Goal: Task Accomplishment & Management: Manage account settings

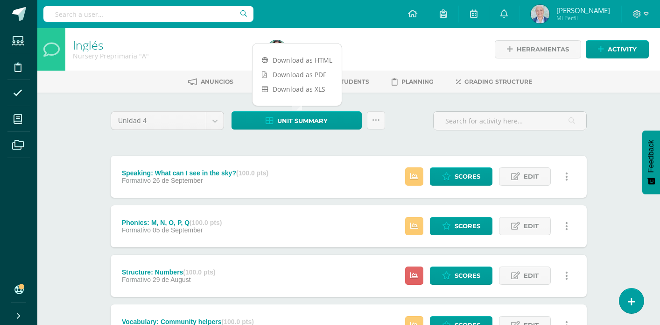
drag, startPoint x: 412, startPoint y: 113, endPoint x: 284, endPoint y: 74, distance: 134.3
click at [392, 105] on div "Unidad 4 Unidad 1 Unidad 2 Unidad 3 Unidad 4 Unit summary Subir actividades en …" at bounding box center [349, 274] width 514 height 365
click at [374, 126] on link at bounding box center [376, 120] width 18 height 18
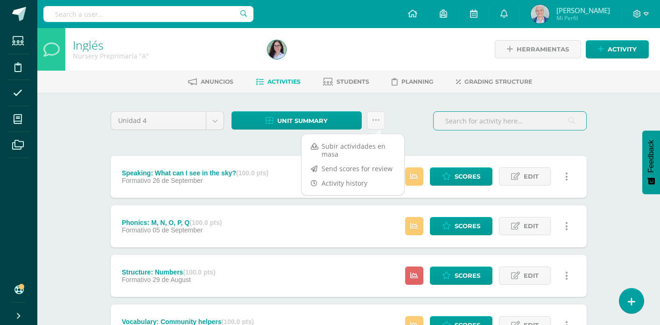
click at [441, 112] on input "text" at bounding box center [510, 121] width 153 height 18
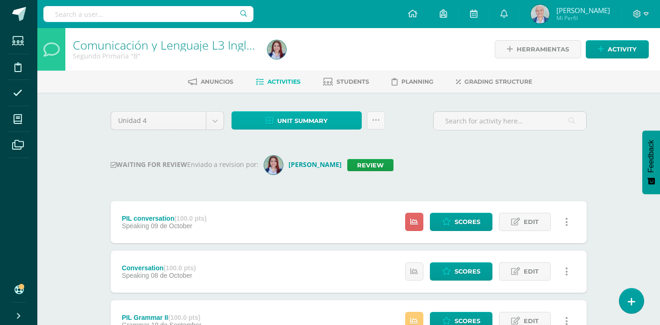
click at [340, 113] on link "Unit summary" at bounding box center [297, 120] width 130 height 18
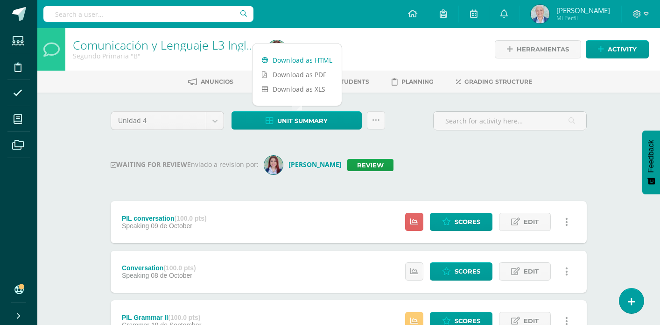
click at [328, 63] on link "Download as HTML" at bounding box center [297, 60] width 89 height 14
click at [362, 168] on link "Review" at bounding box center [370, 165] width 46 height 12
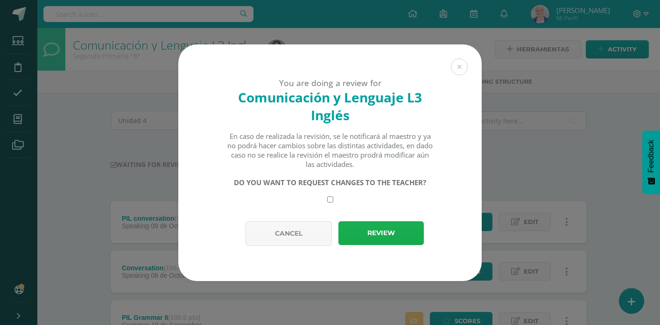
click at [393, 235] on button "Review" at bounding box center [381, 233] width 85 height 24
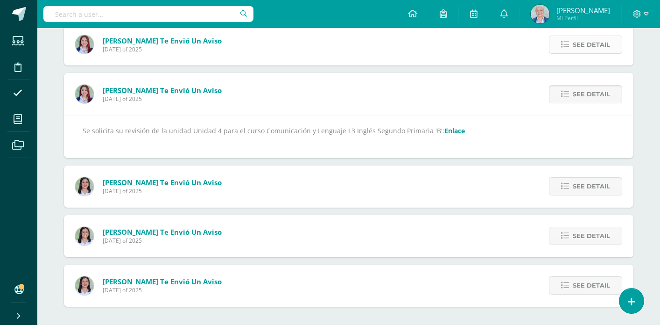
click at [566, 48] on icon at bounding box center [565, 45] width 8 height 8
click at [449, 132] on link "Enlace" at bounding box center [455, 130] width 21 height 9
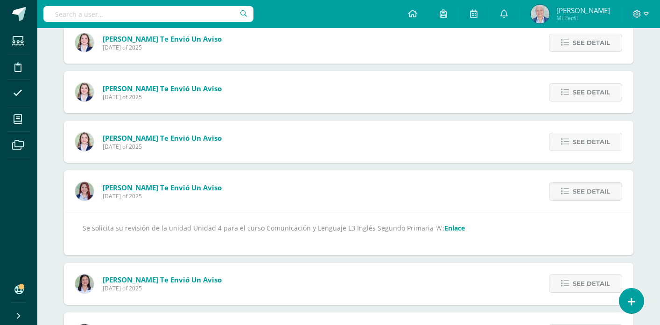
scroll to position [931, 0]
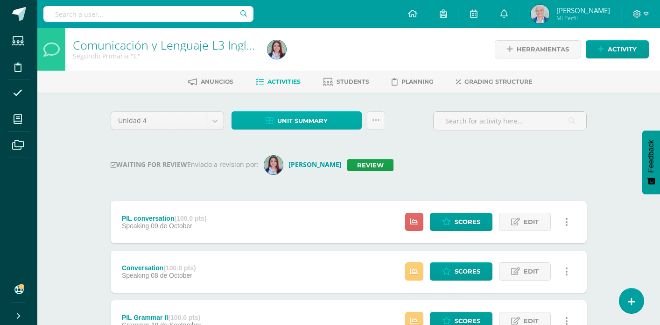
click at [337, 115] on link "Unit summary" at bounding box center [297, 120] width 130 height 18
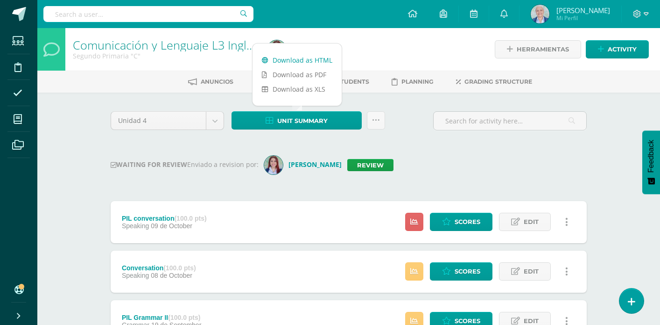
click at [323, 57] on link "Download as HTML" at bounding box center [297, 60] width 89 height 14
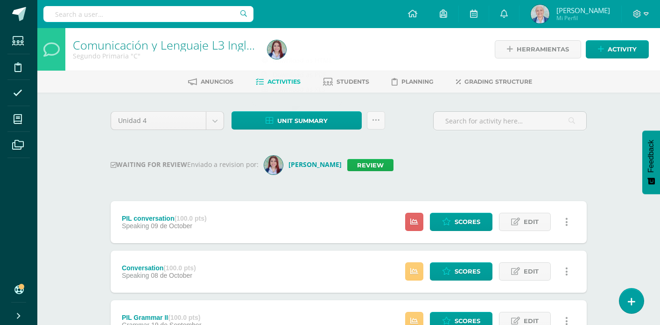
click at [367, 166] on link "Review" at bounding box center [370, 165] width 46 height 12
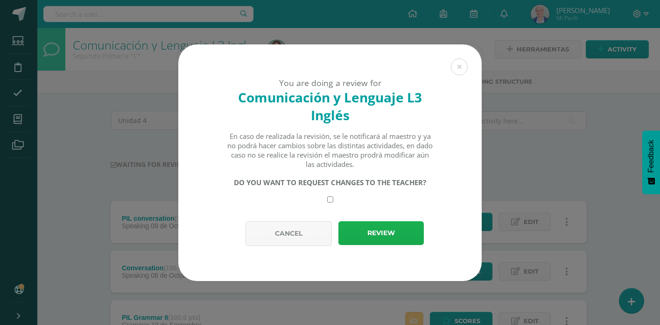
click at [380, 232] on button "Review" at bounding box center [381, 233] width 85 height 24
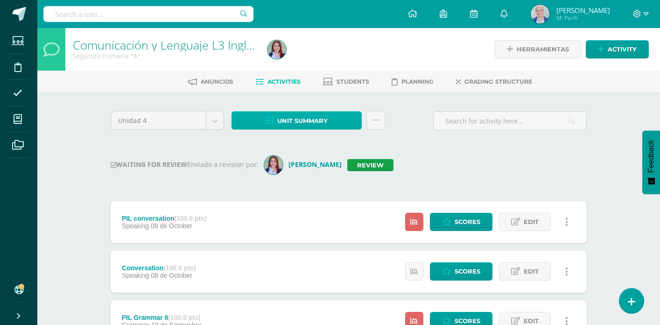
click at [297, 118] on span "Unit summary" at bounding box center [302, 120] width 50 height 17
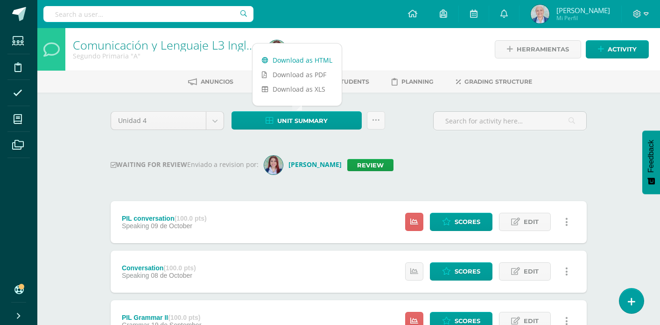
click at [304, 59] on link "Download as HTML" at bounding box center [297, 60] width 89 height 14
click at [366, 169] on link "Review" at bounding box center [370, 165] width 46 height 12
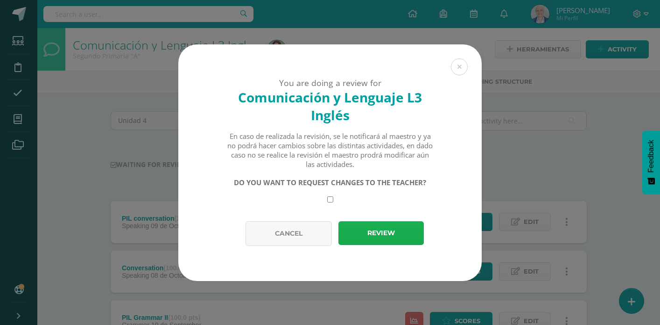
click at [372, 233] on button "Review" at bounding box center [381, 233] width 85 height 24
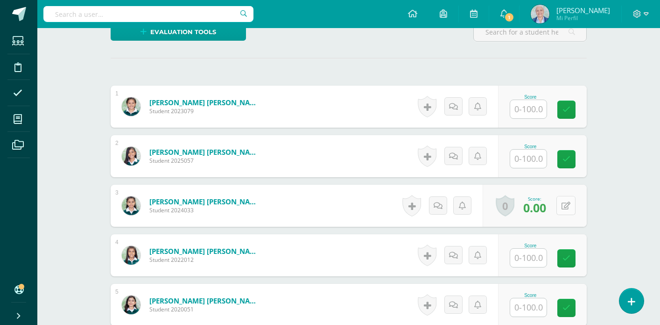
scroll to position [248, 0]
click at [565, 208] on icon at bounding box center [566, 205] width 9 height 8
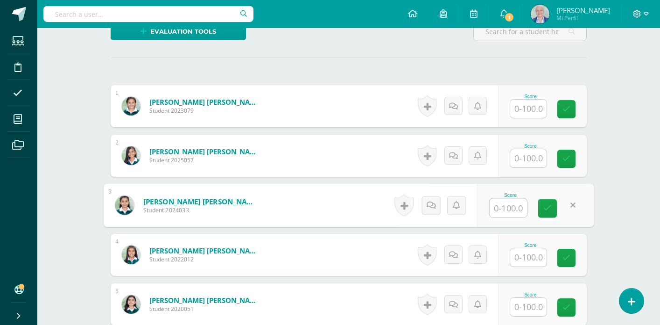
scroll to position [249, 0]
click at [549, 214] on link at bounding box center [547, 207] width 19 height 19
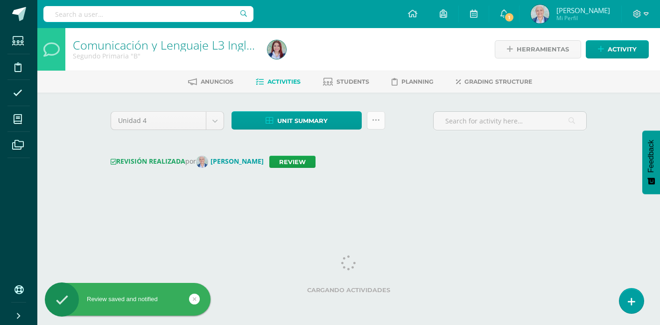
click at [380, 127] on link at bounding box center [376, 120] width 18 height 18
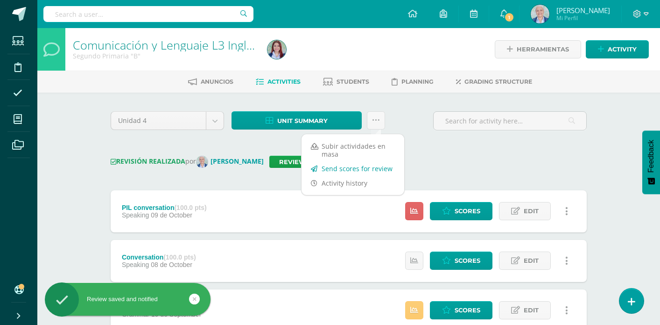
click at [360, 169] on link "Send scores for review" at bounding box center [353, 168] width 103 height 14
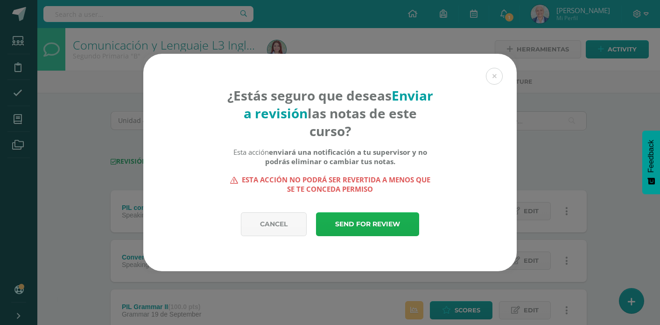
click at [364, 220] on link "Send for review" at bounding box center [367, 224] width 103 height 24
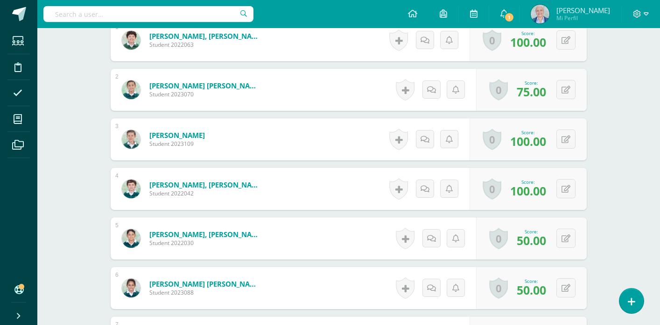
scroll to position [317, 0]
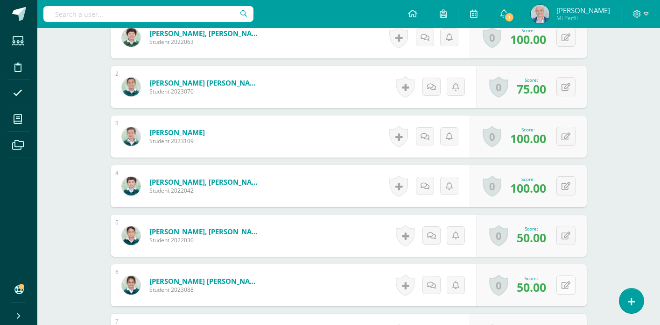
click at [565, 288] on icon at bounding box center [566, 285] width 9 height 8
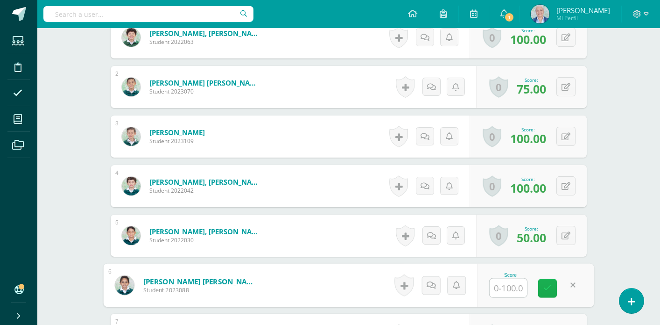
click at [549, 289] on icon at bounding box center [548, 288] width 8 height 8
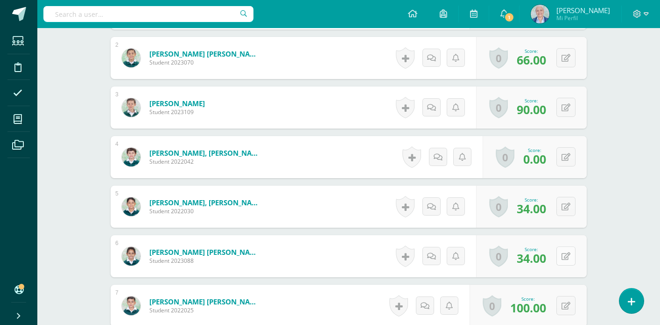
scroll to position [346, 0]
click at [565, 255] on icon at bounding box center [566, 256] width 9 height 8
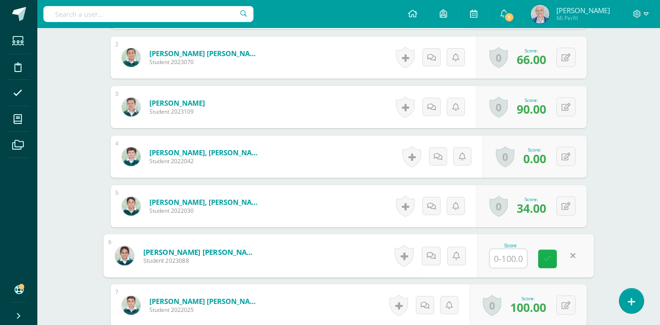
click at [551, 256] on icon at bounding box center [548, 258] width 8 height 8
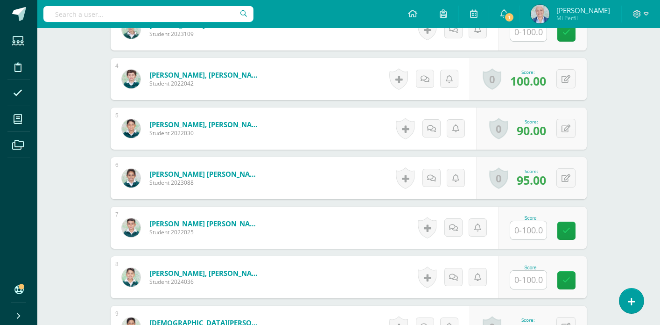
scroll to position [429, 0]
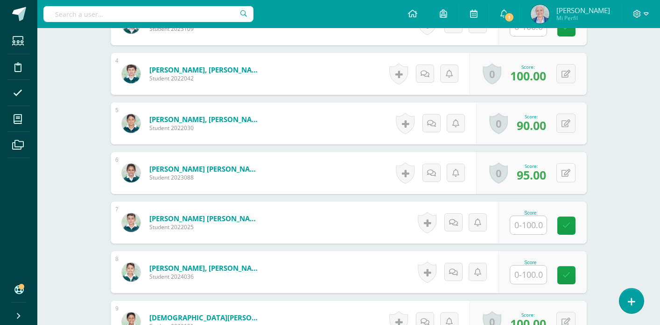
click at [570, 170] on icon at bounding box center [566, 173] width 9 height 8
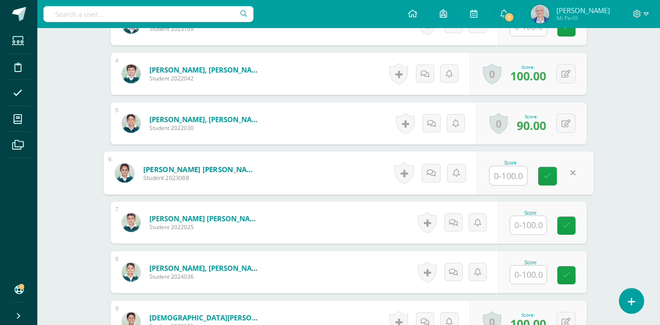
drag, startPoint x: 549, startPoint y: 177, endPoint x: 552, endPoint y: 149, distance: 27.2
click at [549, 177] on icon at bounding box center [548, 176] width 8 height 8
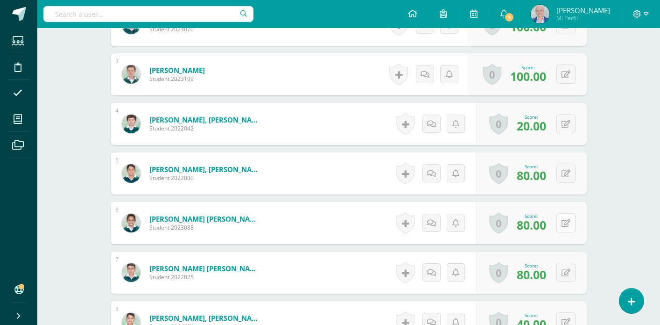
scroll to position [380, 0]
click at [569, 224] on icon at bounding box center [566, 223] width 9 height 8
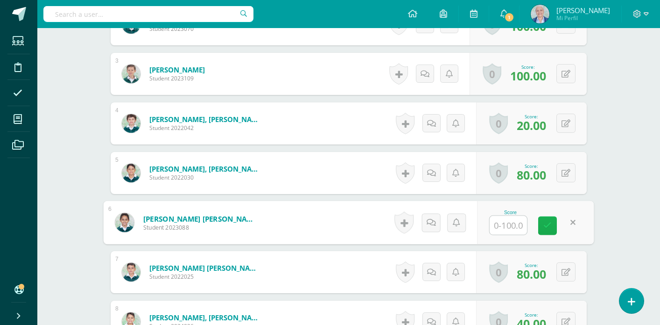
click at [547, 223] on icon at bounding box center [548, 225] width 8 height 8
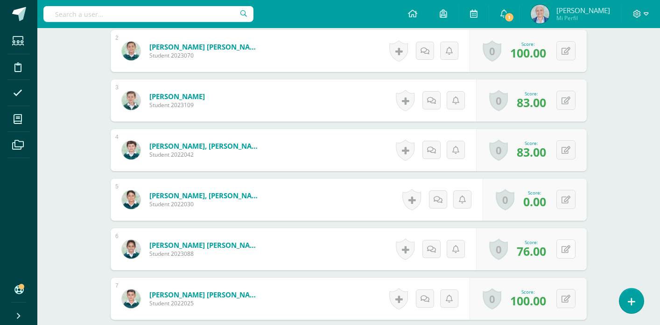
scroll to position [353, 0]
click at [571, 248] on button at bounding box center [566, 248] width 19 height 19
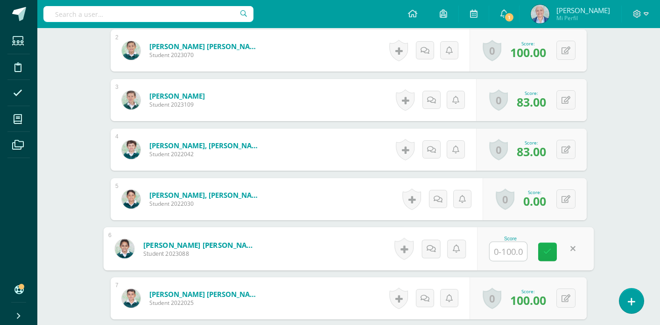
click at [548, 245] on link at bounding box center [547, 251] width 19 height 19
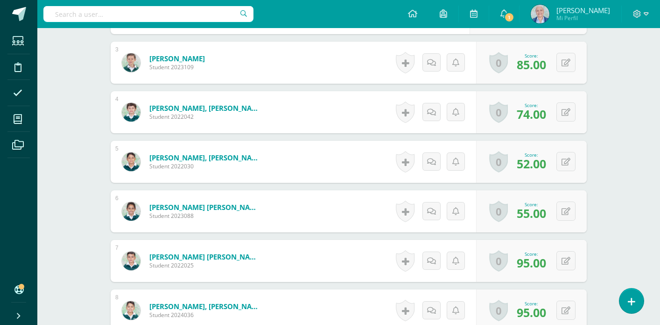
scroll to position [392, 0]
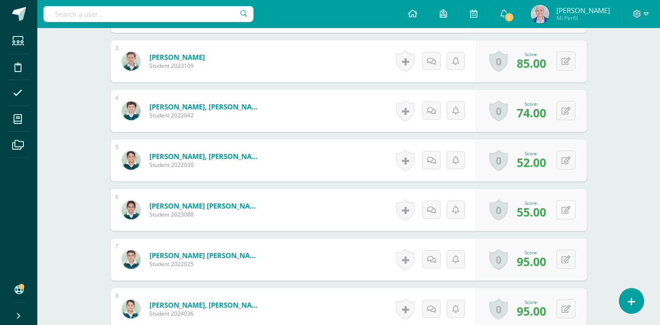
click at [567, 213] on icon at bounding box center [566, 210] width 9 height 8
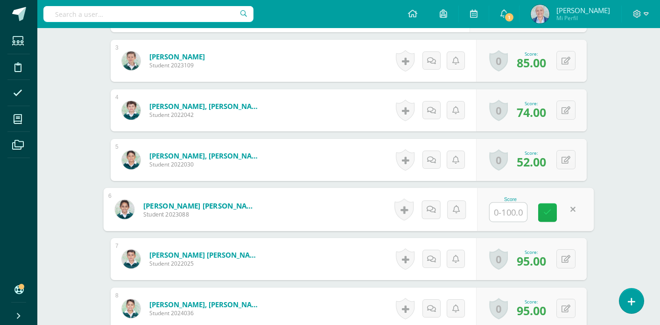
click at [550, 213] on icon at bounding box center [548, 212] width 8 height 8
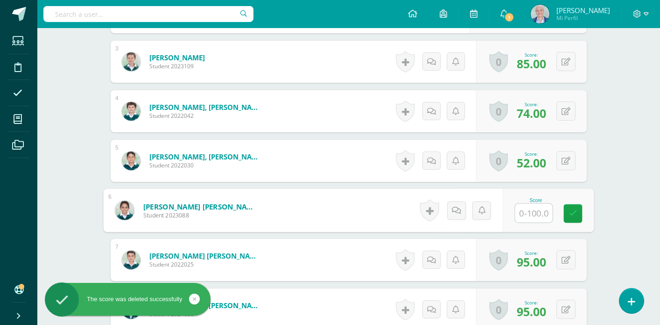
scroll to position [390, 0]
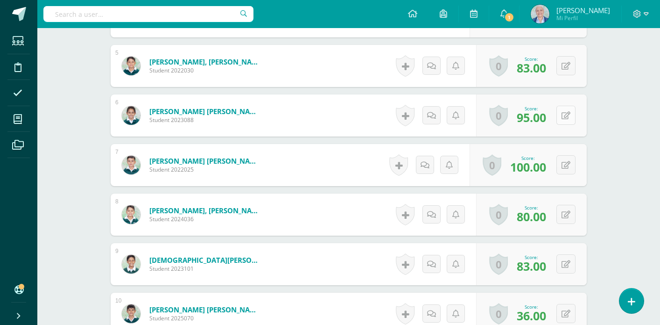
scroll to position [487, 0]
click at [565, 119] on button at bounding box center [566, 114] width 19 height 19
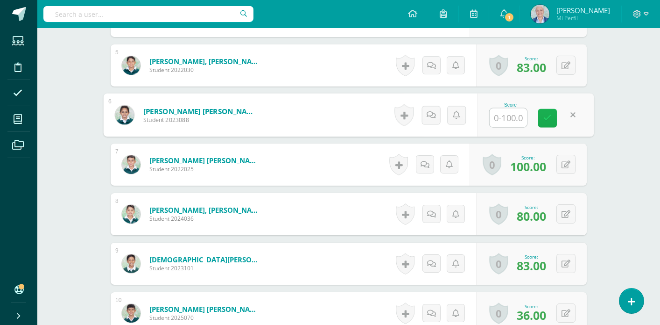
click at [545, 120] on icon at bounding box center [548, 118] width 8 height 8
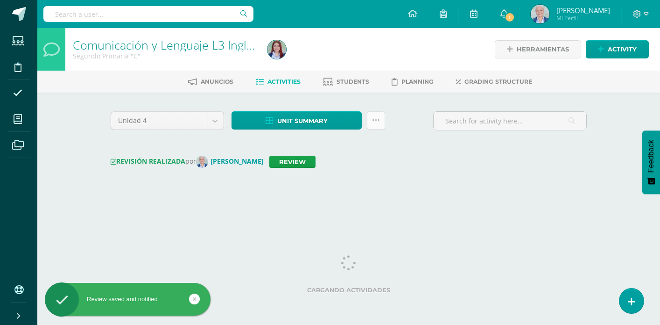
click at [373, 117] on icon at bounding box center [376, 120] width 8 height 8
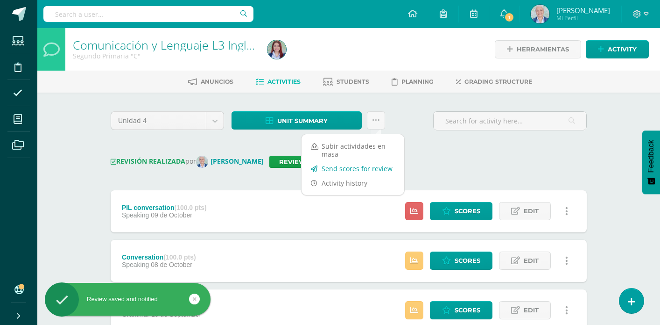
click at [371, 168] on link "Send scores for review" at bounding box center [353, 168] width 103 height 14
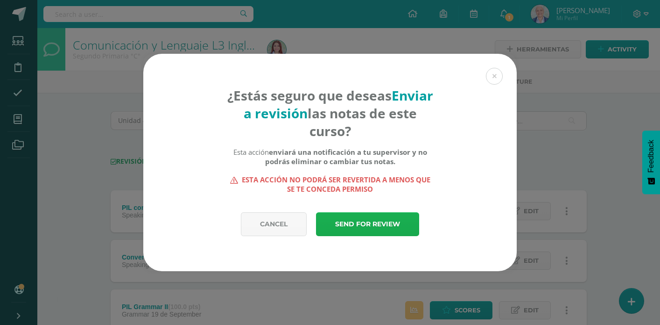
click at [389, 219] on link "Send for review" at bounding box center [367, 224] width 103 height 24
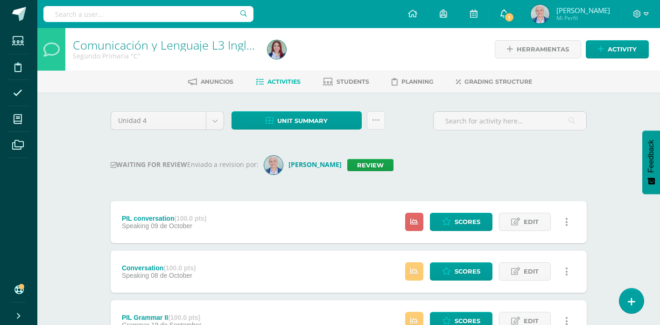
click at [508, 14] on icon at bounding box center [504, 13] width 7 height 8
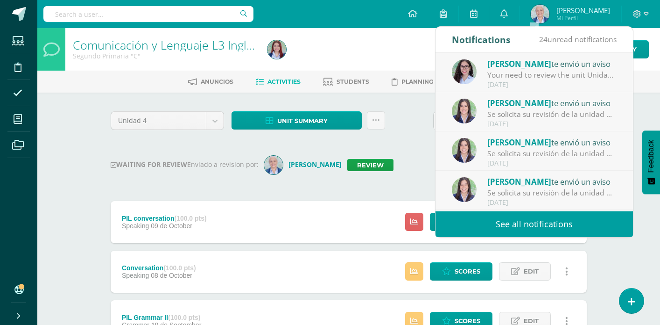
click at [527, 61] on span "[PERSON_NAME]" at bounding box center [520, 63] width 64 height 11
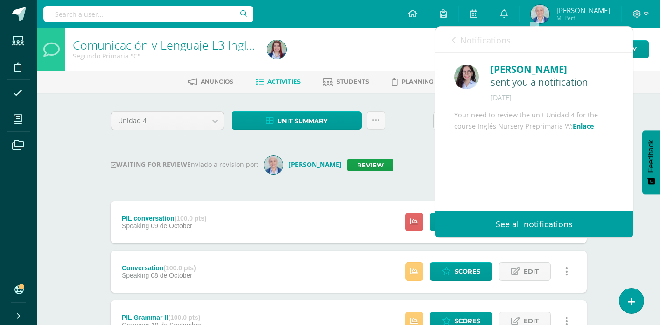
click at [523, 230] on link "See all notifications" at bounding box center [535, 224] width 198 height 26
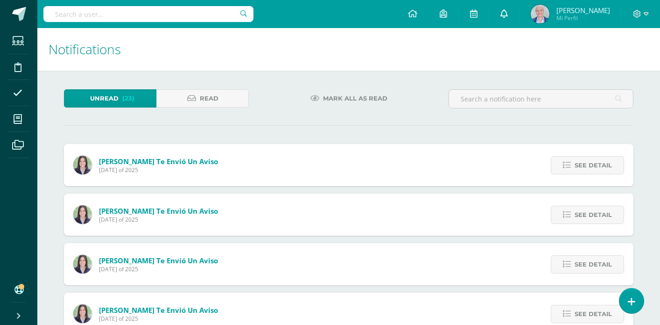
click at [508, 16] on icon at bounding box center [504, 13] width 7 height 8
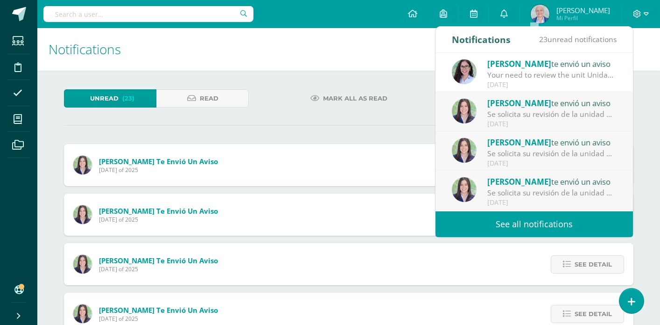
click at [562, 72] on div "Your need to review the unit Unidad 4 for the course Inglés Nursery Preprimaria…" at bounding box center [553, 75] width 130 height 11
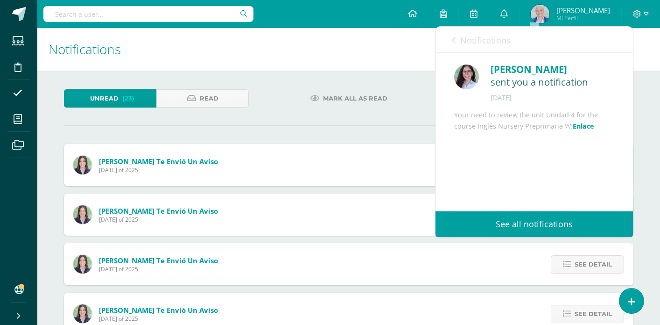
click at [581, 130] on link "Enlace" at bounding box center [583, 125] width 21 height 9
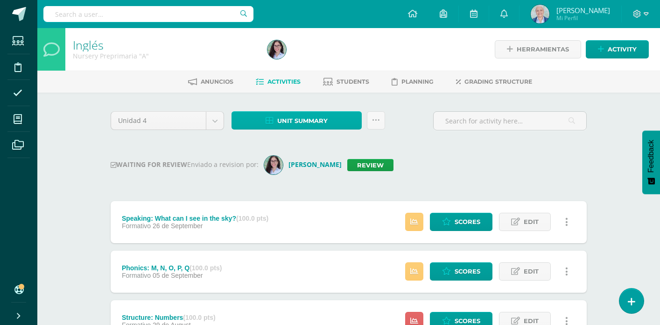
click at [303, 119] on span "Unit summary" at bounding box center [302, 120] width 50 height 17
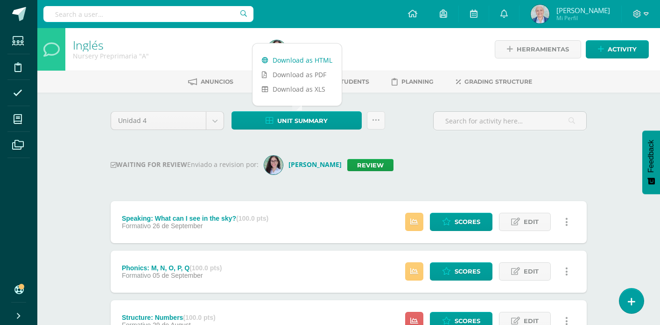
click at [308, 63] on link "Download as HTML" at bounding box center [297, 60] width 89 height 14
click at [368, 167] on link "Review" at bounding box center [370, 165] width 46 height 12
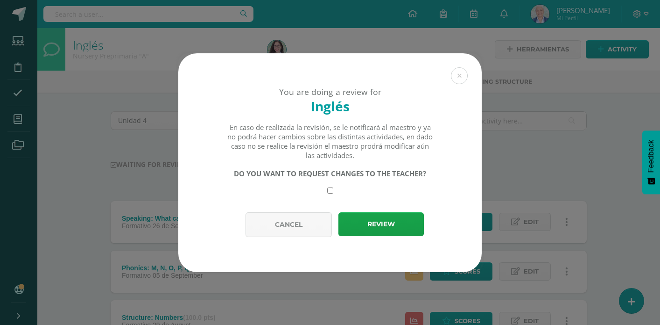
click at [330, 191] on input "checkbox" at bounding box center [330, 190] width 6 height 6
checkbox input "true"
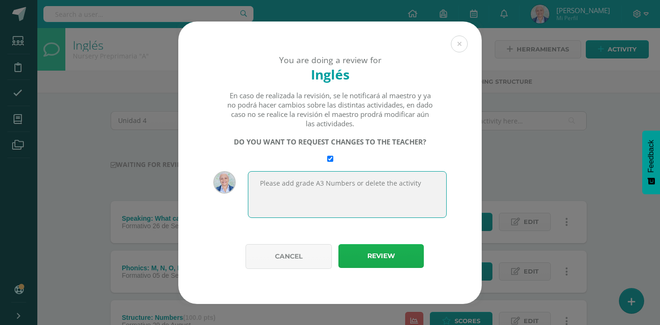
type textarea "Please add grade A3 Numbers or delete the activity"
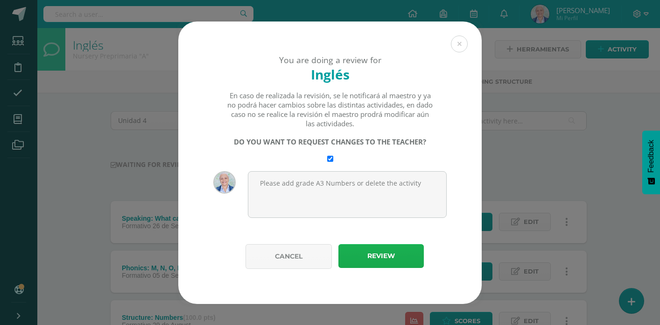
click at [365, 258] on button "Review" at bounding box center [381, 256] width 85 height 24
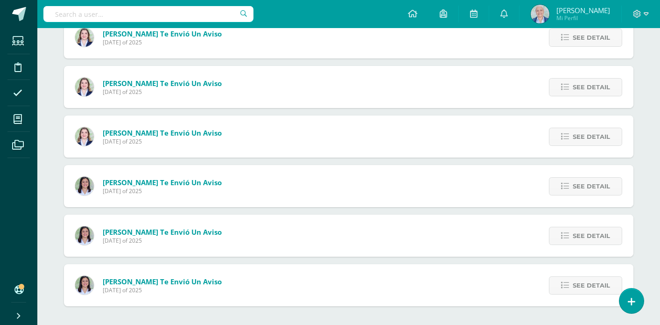
scroll to position [969, 0]
click at [598, 284] on span "See detail" at bounding box center [591, 284] width 37 height 17
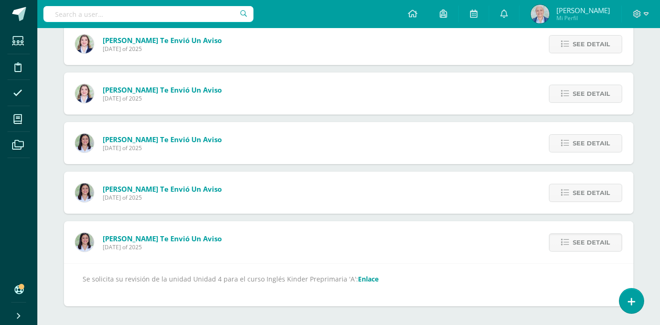
scroll to position [1011, 0]
click at [366, 277] on link "Enlace" at bounding box center [368, 279] width 21 height 9
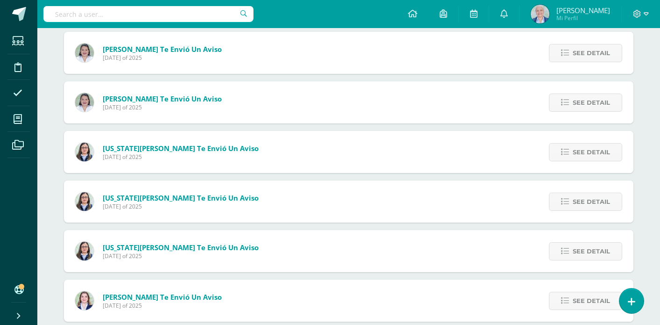
scroll to position [604, 0]
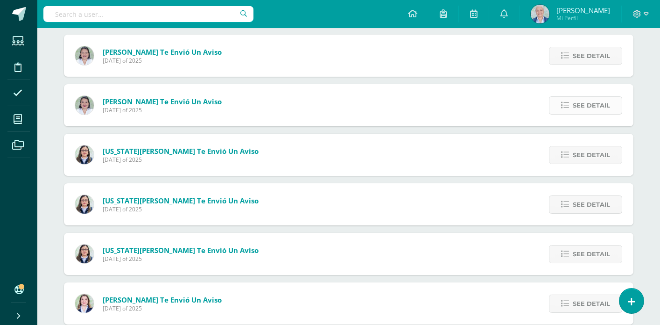
click at [573, 102] on span "See detail" at bounding box center [591, 105] width 37 height 17
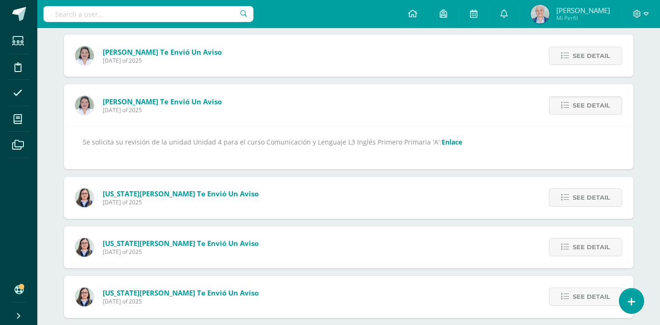
click at [442, 140] on link "Enlace" at bounding box center [452, 141] width 21 height 9
click at [576, 58] on span "See detail" at bounding box center [591, 55] width 37 height 17
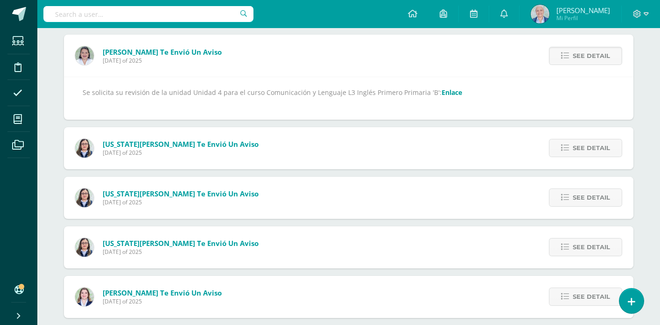
click at [442, 93] on link "Enlace" at bounding box center [452, 92] width 21 height 9
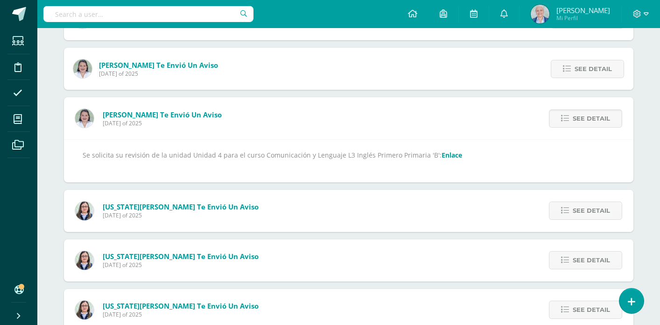
scroll to position [541, 0]
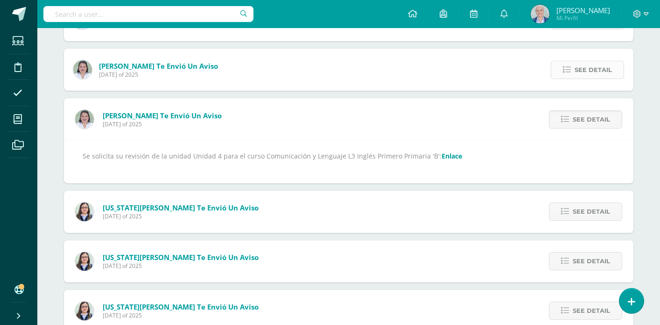
click at [586, 67] on span "See detail" at bounding box center [593, 69] width 37 height 17
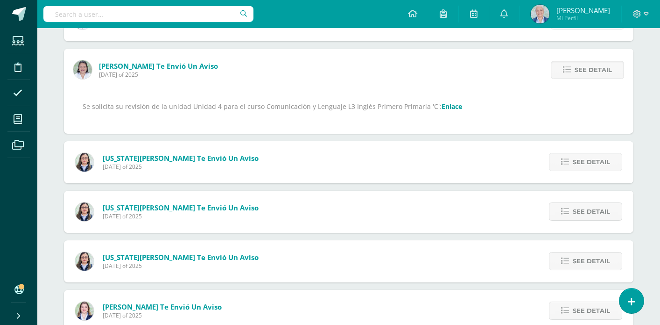
click at [442, 106] on link "Enlace" at bounding box center [452, 106] width 21 height 9
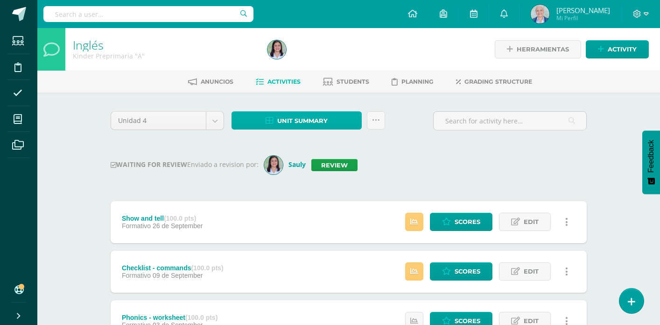
click at [312, 123] on span "Unit summary" at bounding box center [302, 120] width 50 height 17
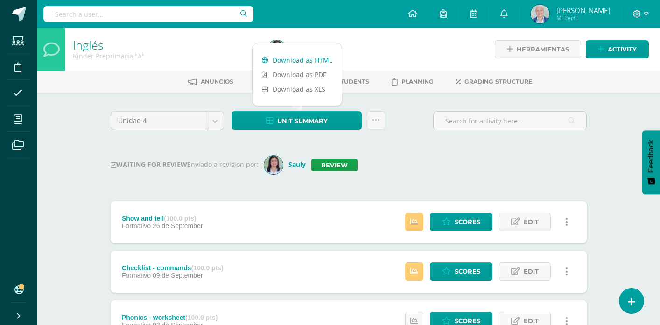
click at [305, 64] on link "Download as HTML" at bounding box center [297, 60] width 89 height 14
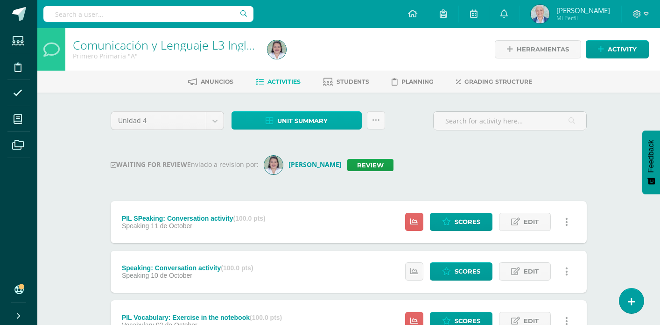
click at [331, 127] on link "Unit summary" at bounding box center [297, 120] width 130 height 18
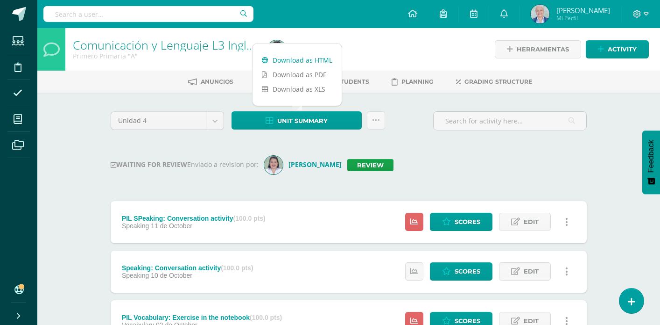
click at [292, 60] on link "Download as HTML" at bounding box center [297, 60] width 89 height 14
click at [353, 53] on div at bounding box center [363, 49] width 198 height 42
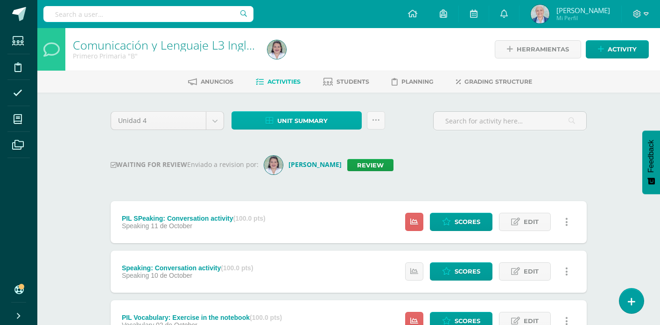
click at [291, 120] on span "Unit summary" at bounding box center [302, 120] width 50 height 17
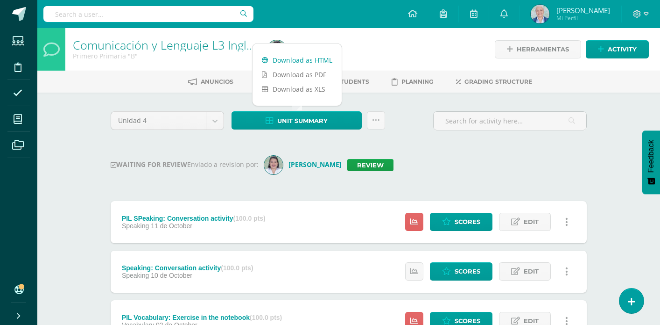
click at [292, 59] on link "Download as HTML" at bounding box center [297, 60] width 89 height 14
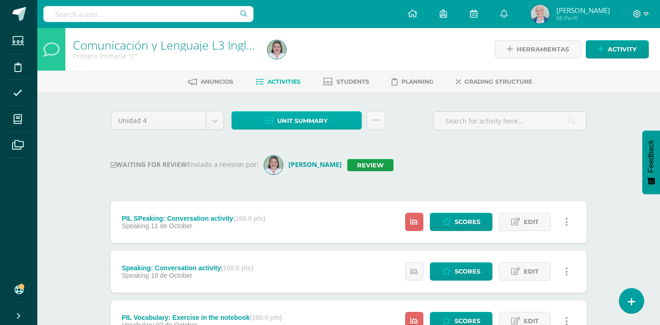
click at [284, 119] on span "Unit summary" at bounding box center [302, 120] width 50 height 17
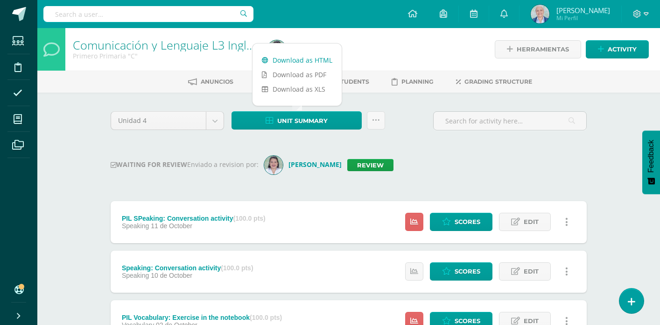
click at [288, 64] on link "Download as HTML" at bounding box center [297, 60] width 89 height 14
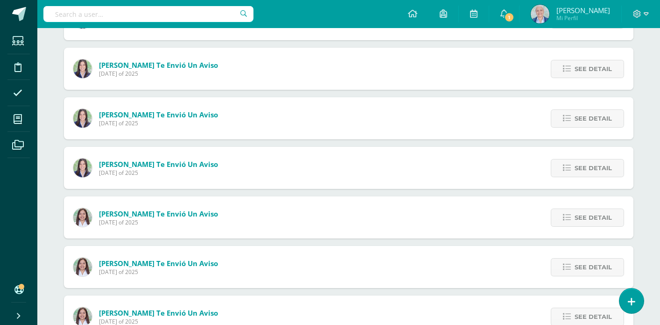
scroll to position [304, 0]
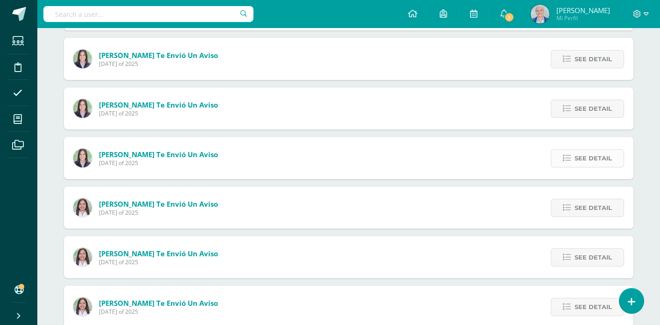
click at [598, 163] on span "See detail" at bounding box center [593, 157] width 37 height 17
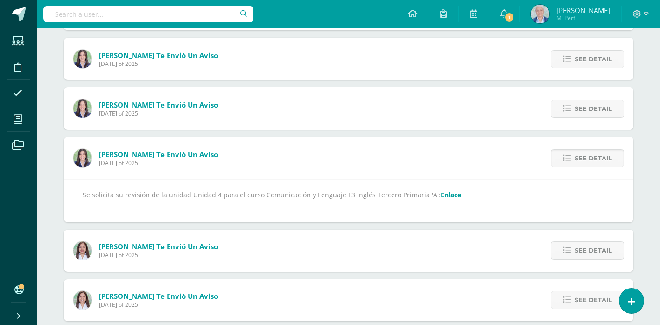
click at [445, 196] on link "Enlace" at bounding box center [451, 194] width 21 height 9
click at [576, 109] on span "See detail" at bounding box center [593, 108] width 37 height 17
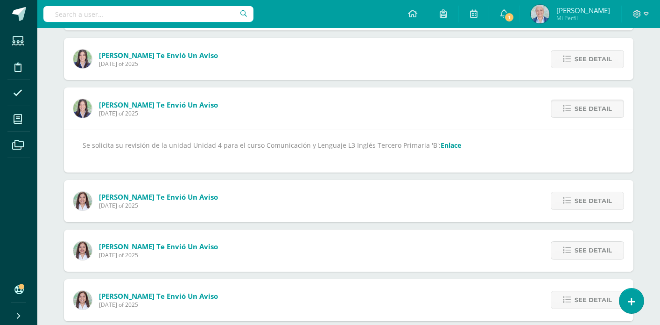
click at [441, 144] on link "Enlace" at bounding box center [451, 145] width 21 height 9
click at [581, 62] on span "See detail" at bounding box center [593, 58] width 37 height 17
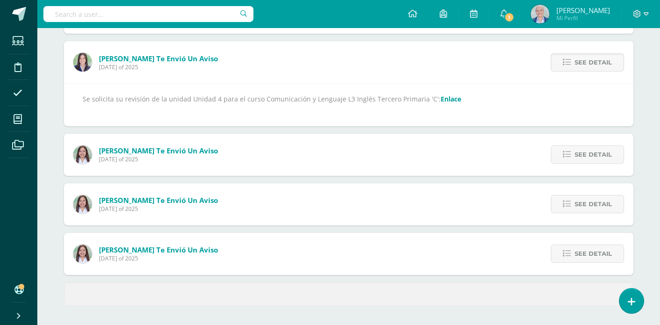
scroll to position [300, 0]
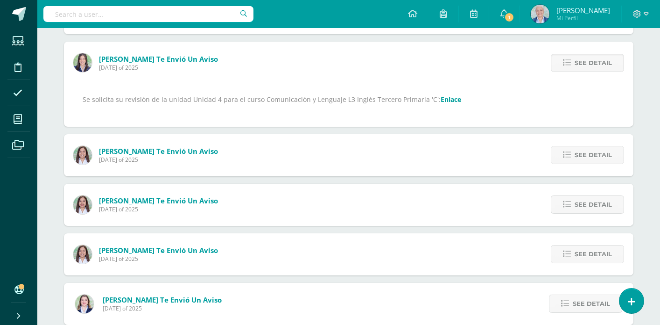
click at [448, 99] on link "Enlace" at bounding box center [451, 99] width 21 height 9
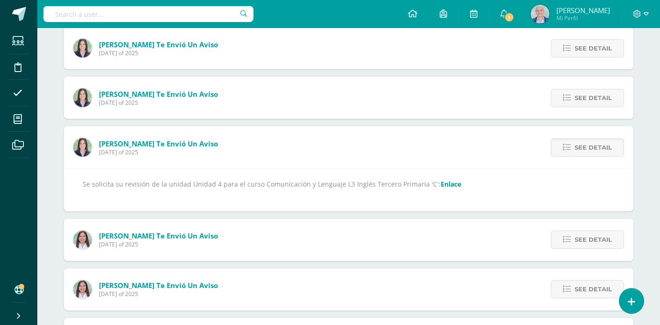
scroll to position [209, 0]
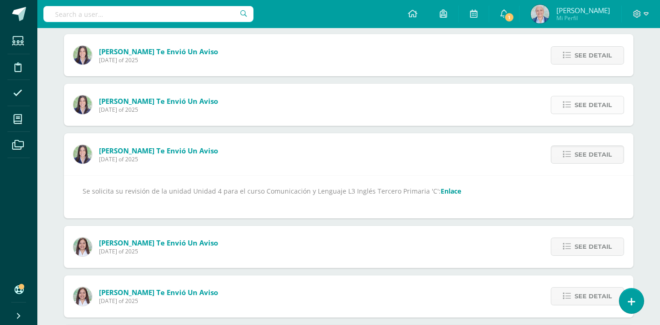
click at [593, 106] on span "See detail" at bounding box center [593, 104] width 37 height 17
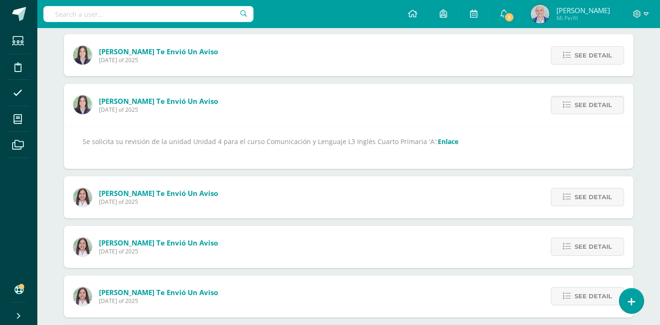
click at [443, 141] on link "Enlace" at bounding box center [448, 141] width 21 height 9
click at [587, 55] on span "See detail" at bounding box center [593, 55] width 37 height 17
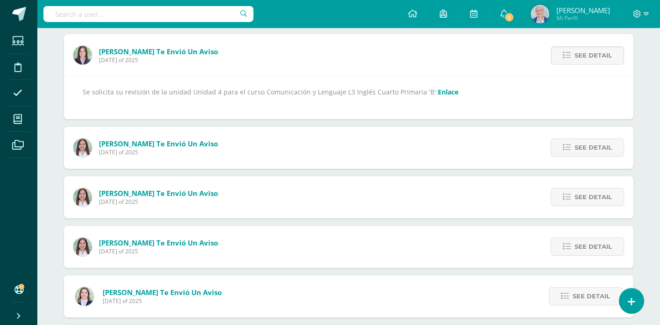
click at [442, 90] on link "Enlace" at bounding box center [448, 91] width 21 height 9
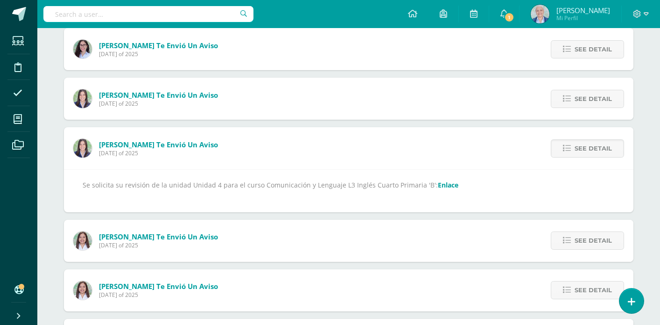
scroll to position [114, 0]
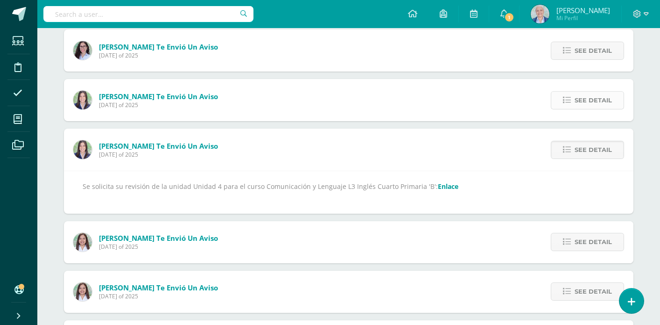
click at [580, 99] on span "See detail" at bounding box center [593, 100] width 37 height 17
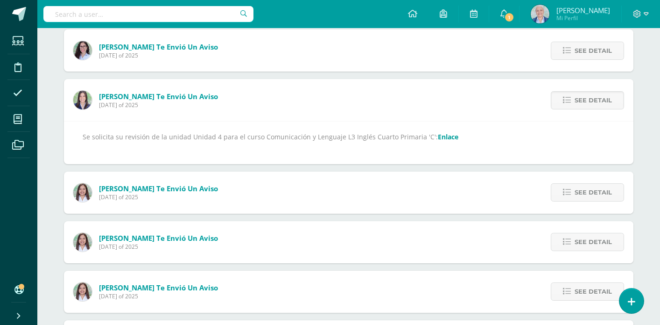
click at [444, 137] on link "Enlace" at bounding box center [448, 136] width 21 height 9
click at [589, 47] on span "See detail" at bounding box center [593, 50] width 37 height 17
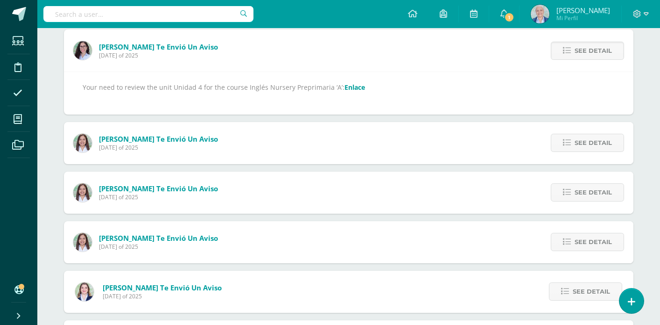
click at [352, 85] on link "Enlace" at bounding box center [355, 87] width 21 height 9
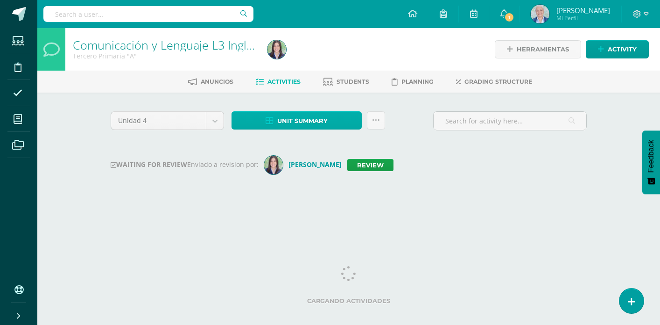
click at [312, 125] on span "Unit summary" at bounding box center [302, 120] width 50 height 17
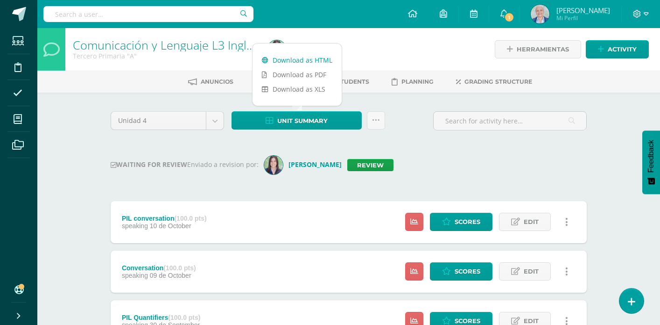
click at [304, 62] on link "Download as HTML" at bounding box center [297, 60] width 89 height 14
click at [375, 168] on link "Review" at bounding box center [370, 165] width 46 height 12
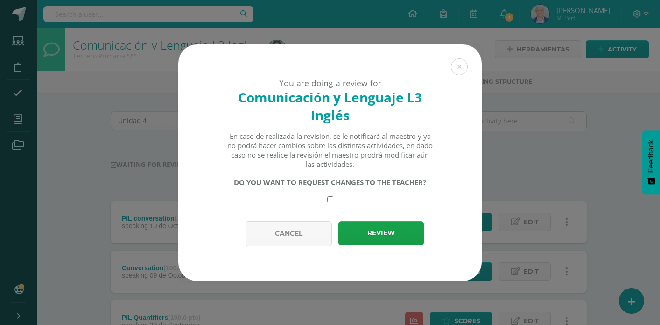
click at [329, 199] on input "checkbox" at bounding box center [330, 199] width 6 height 6
checkbox input "true"
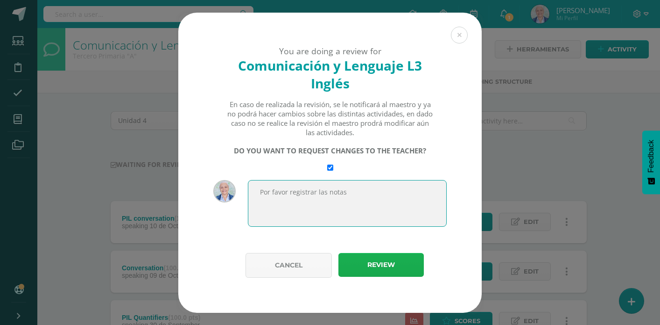
type textarea "Por favor registrar las notas"
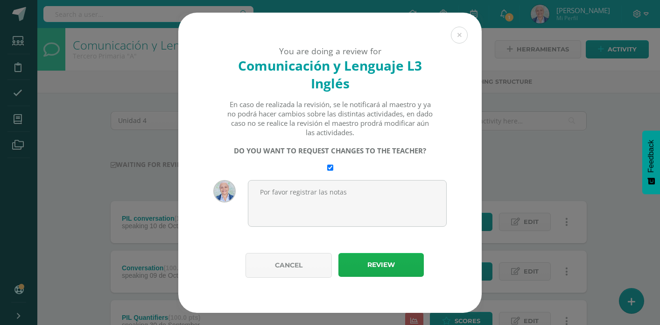
click at [380, 267] on button "Review" at bounding box center [381, 265] width 85 height 24
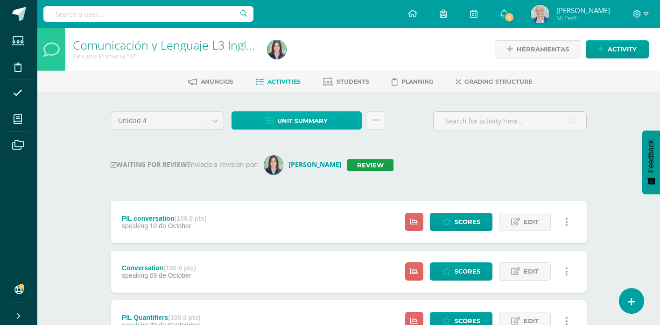
click at [330, 119] on link "Unit summary" at bounding box center [297, 120] width 130 height 18
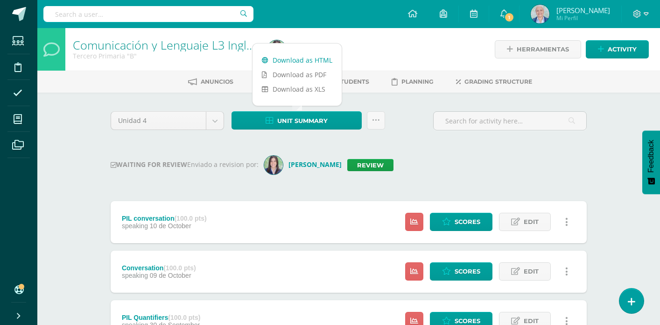
click at [322, 63] on link "Download as HTML" at bounding box center [297, 60] width 89 height 14
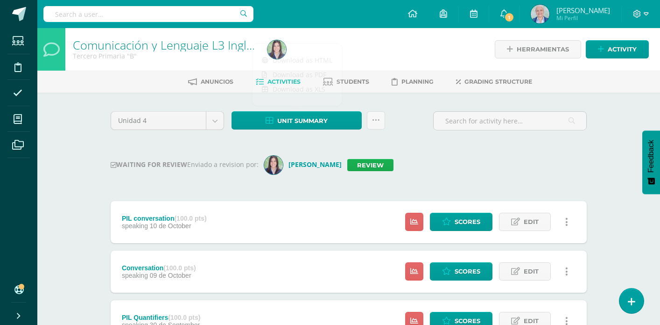
click at [393, 166] on link "Review" at bounding box center [370, 165] width 46 height 12
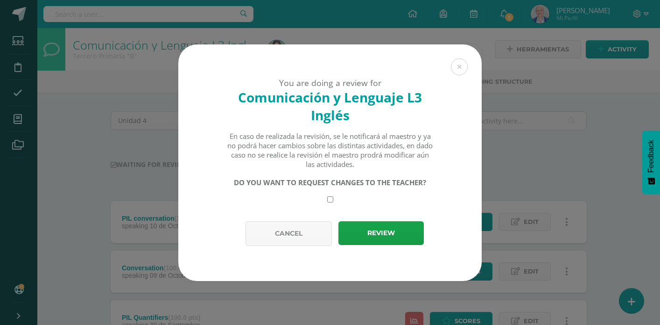
click at [332, 198] on input "checkbox" at bounding box center [330, 199] width 6 height 6
checkbox input "true"
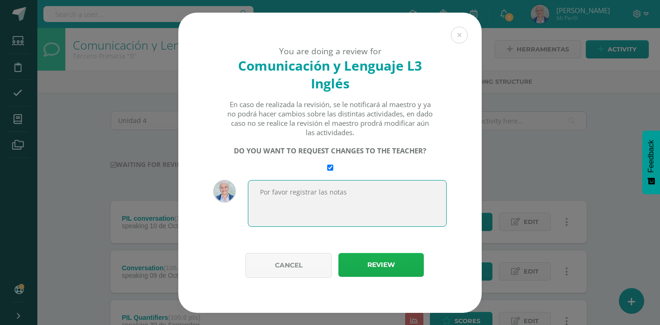
type textarea "Por favor registrar las notas"
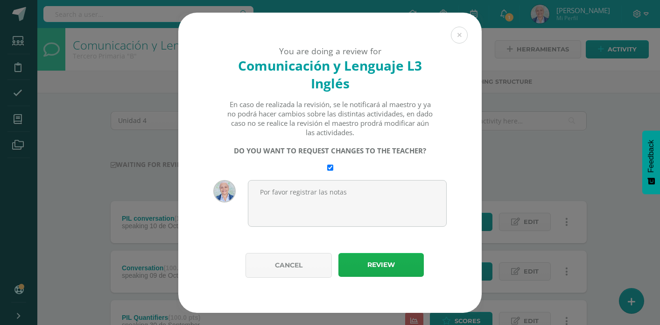
click at [389, 263] on button "Review" at bounding box center [381, 265] width 85 height 24
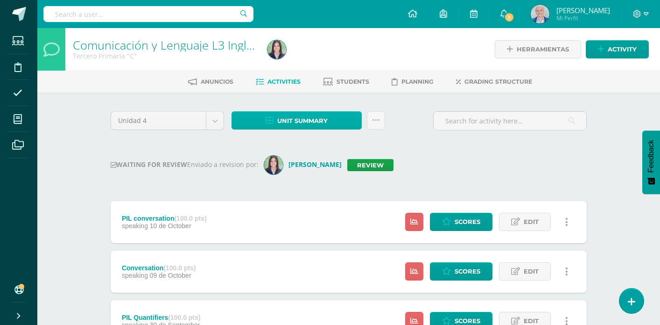
click at [326, 123] on span "Unit summary" at bounding box center [302, 120] width 50 height 17
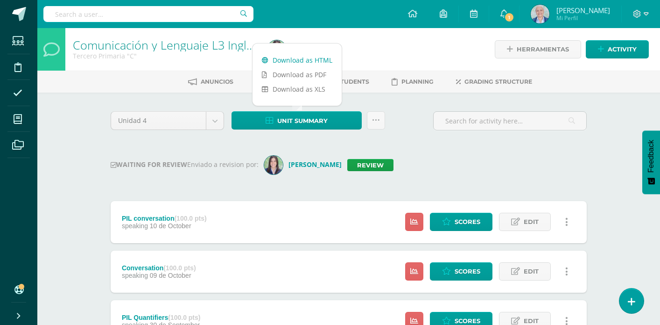
click at [313, 58] on link "Download as HTML" at bounding box center [297, 60] width 89 height 14
click at [389, 167] on link "Review" at bounding box center [370, 165] width 46 height 12
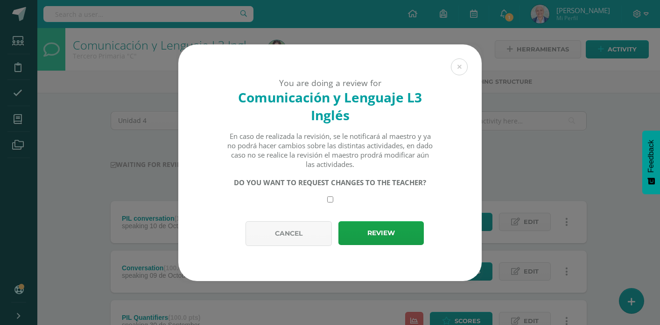
click at [329, 200] on input "checkbox" at bounding box center [330, 199] width 6 height 6
checkbox input "true"
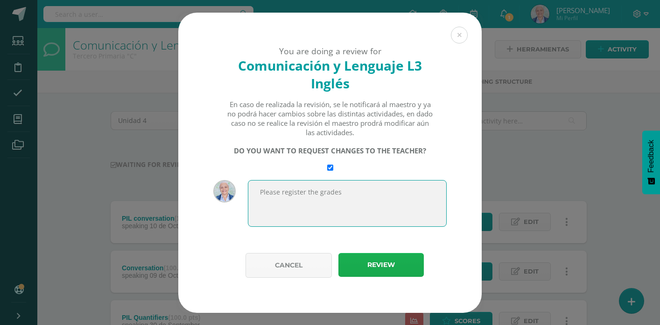
type textarea "Please register the grades"
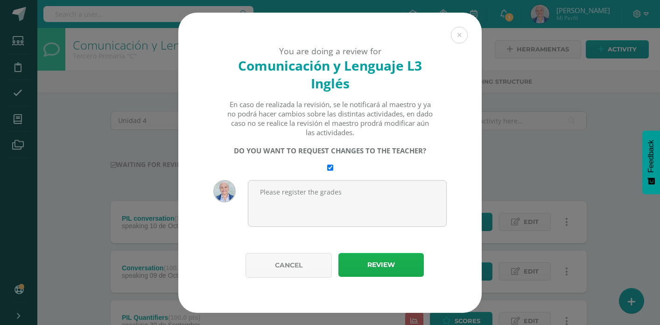
click at [381, 257] on button "Review" at bounding box center [381, 265] width 85 height 24
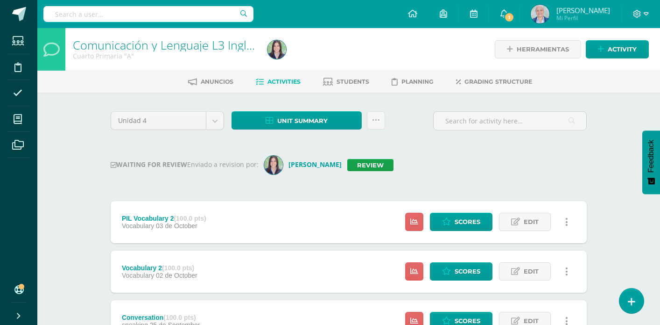
drag, startPoint x: 326, startPoint y: 120, endPoint x: 321, endPoint y: 107, distance: 13.2
click at [326, 120] on span "Unit summary" at bounding box center [302, 120] width 50 height 17
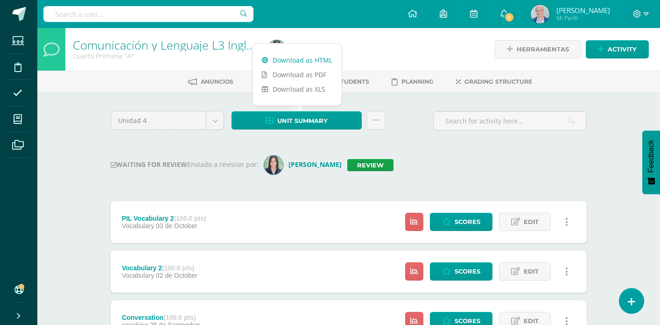
click at [312, 64] on link "Download as HTML" at bounding box center [297, 60] width 89 height 14
click at [378, 168] on link "Review" at bounding box center [370, 165] width 46 height 12
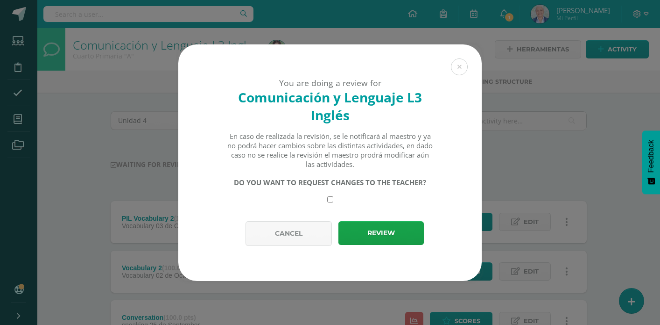
click at [329, 201] on input "checkbox" at bounding box center [330, 199] width 6 height 6
checkbox input "true"
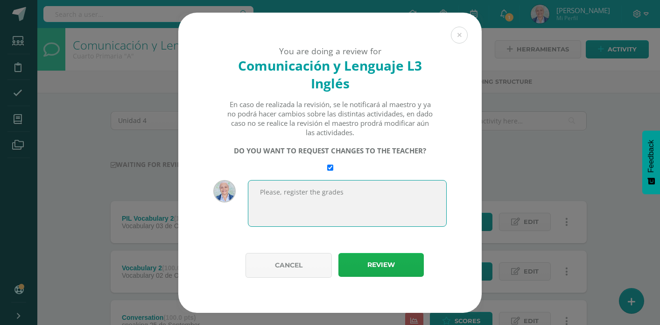
type textarea "Please, register the grades"
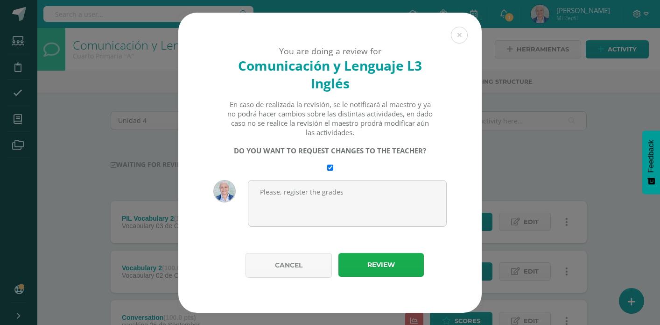
click at [384, 264] on button "Review" at bounding box center [381, 265] width 85 height 24
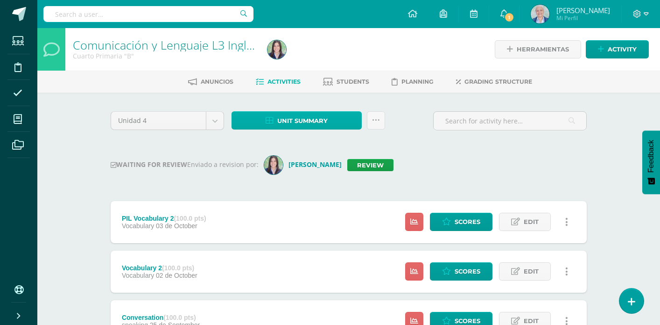
click at [303, 125] on span "Unit summary" at bounding box center [302, 120] width 50 height 17
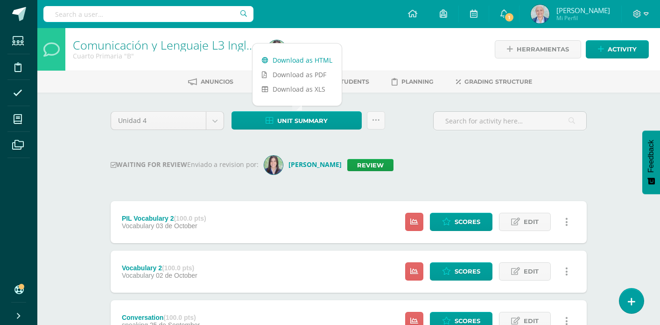
click at [304, 57] on link "Download as HTML" at bounding box center [297, 60] width 89 height 14
click at [393, 167] on link "Review" at bounding box center [370, 165] width 46 height 12
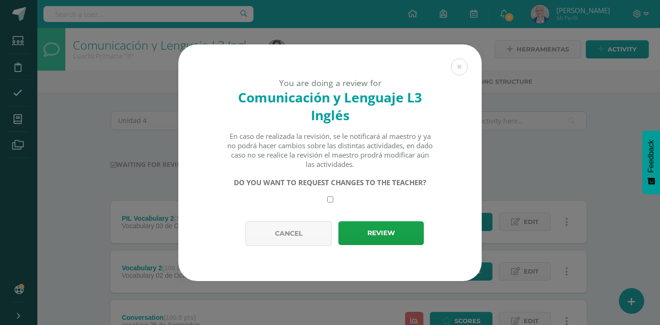
click at [331, 199] on input "checkbox" at bounding box center [330, 199] width 6 height 6
checkbox input "true"
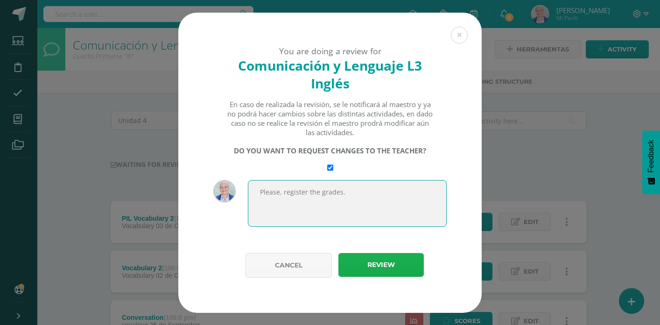
type textarea "Please, register the grades."
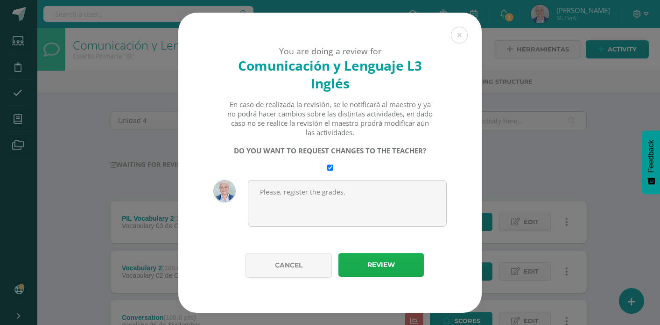
click at [385, 255] on button "Review" at bounding box center [381, 265] width 85 height 24
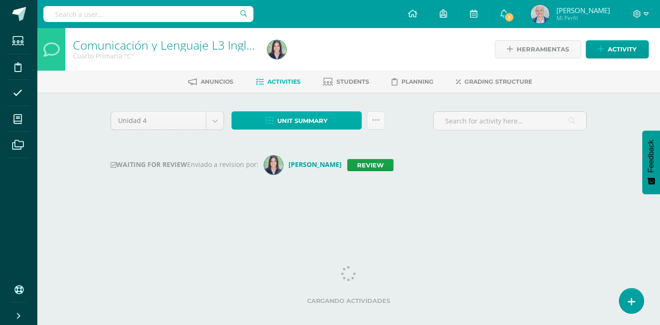
click at [296, 127] on span "Unit summary" at bounding box center [302, 120] width 50 height 17
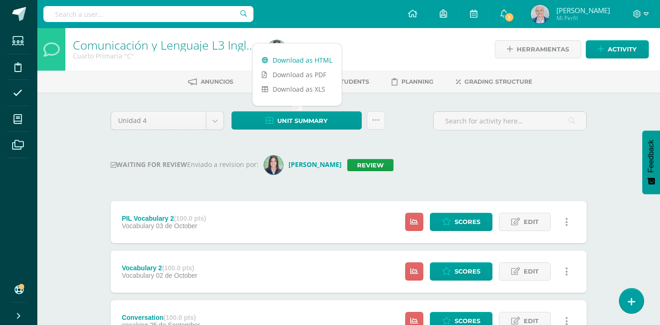
click at [285, 59] on link "Download as HTML" at bounding box center [297, 60] width 89 height 14
click at [392, 163] on link "Review" at bounding box center [370, 165] width 46 height 12
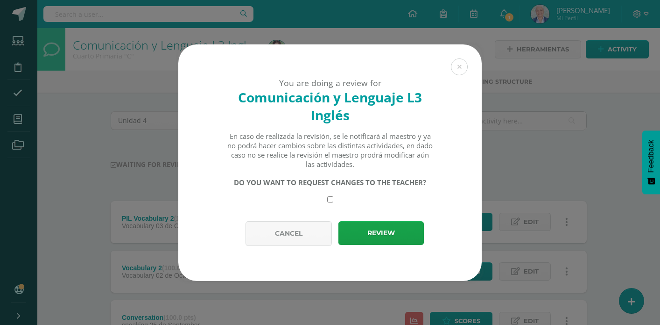
click at [332, 199] on input "checkbox" at bounding box center [330, 199] width 6 height 6
checkbox input "true"
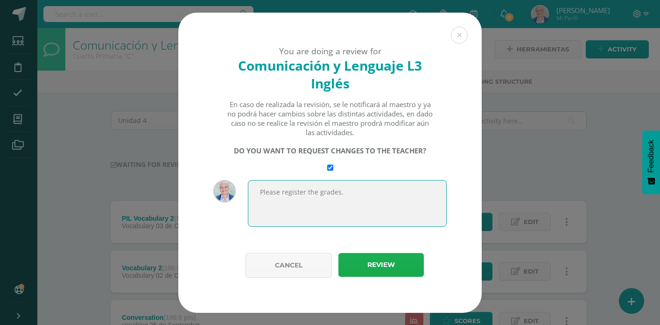
type textarea "Please register the grades."
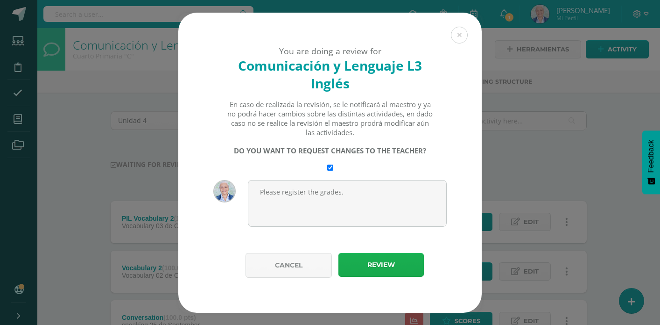
click at [379, 257] on button "Review" at bounding box center [381, 265] width 85 height 24
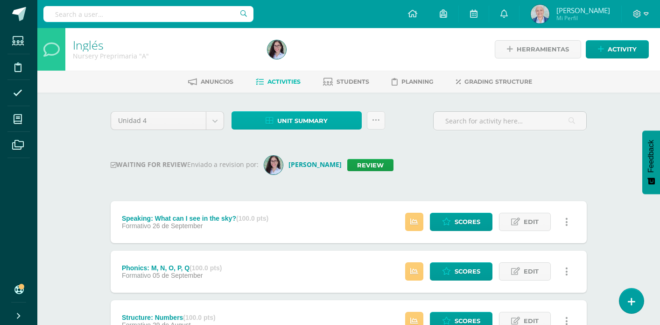
click at [305, 122] on span "Unit summary" at bounding box center [302, 120] width 50 height 17
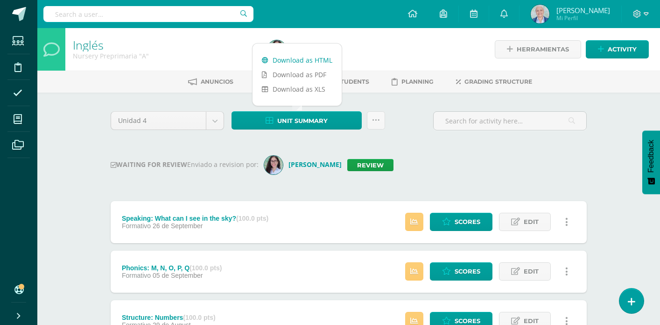
click at [304, 59] on link "Download as HTML" at bounding box center [297, 60] width 89 height 14
click at [361, 164] on link "Review" at bounding box center [370, 165] width 46 height 12
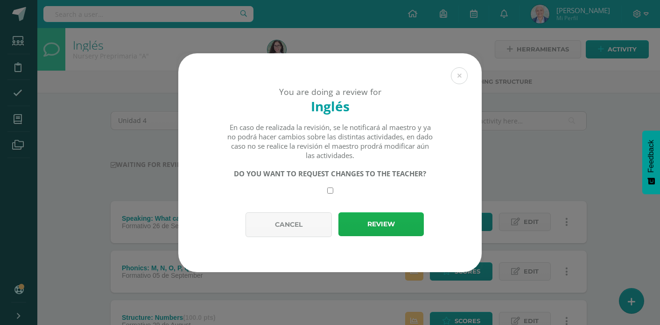
click at [373, 219] on button "Review" at bounding box center [381, 224] width 85 height 24
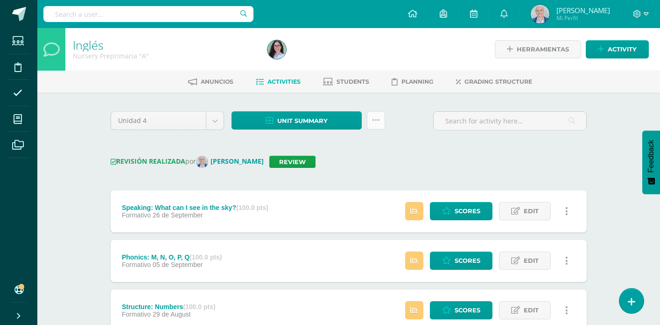
click at [377, 117] on icon at bounding box center [376, 120] width 8 height 8
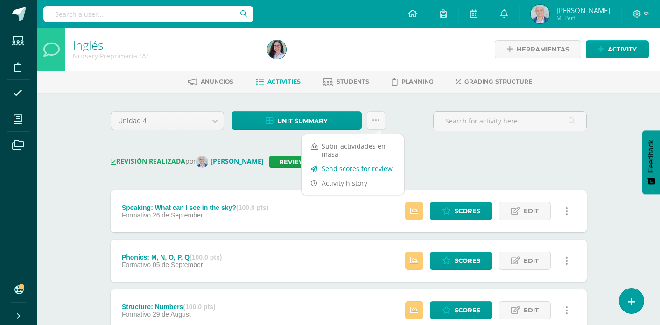
click at [367, 165] on link "Send scores for review" at bounding box center [353, 168] width 103 height 14
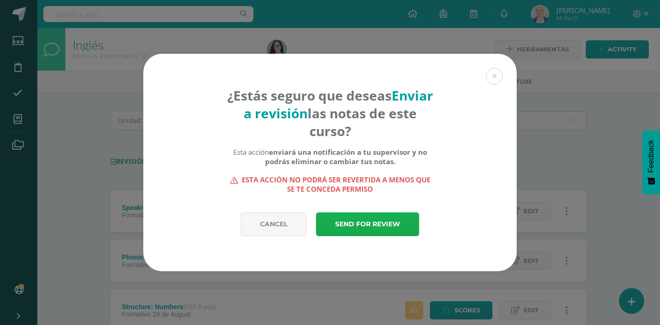
click at [363, 226] on link "Send for review" at bounding box center [367, 224] width 103 height 24
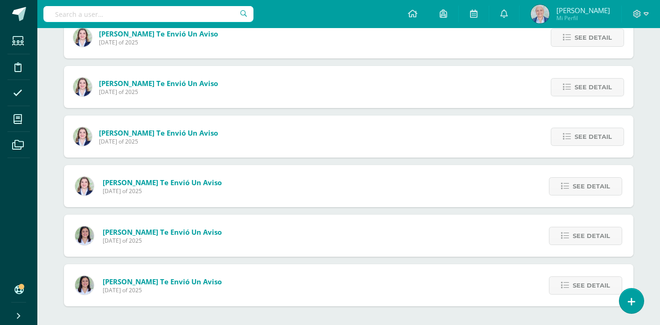
scroll to position [473, 0]
click at [578, 289] on span "See detail" at bounding box center [591, 285] width 37 height 17
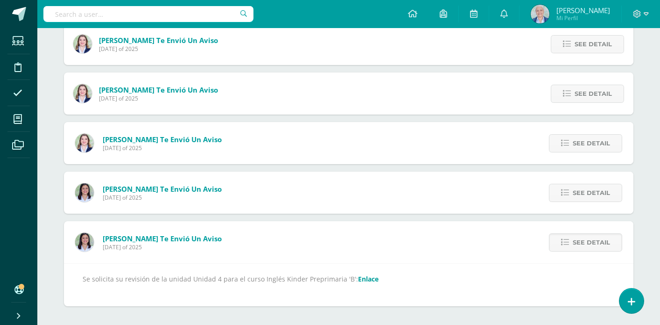
scroll to position [516, 0]
click at [360, 281] on link "Enlace" at bounding box center [368, 279] width 21 height 9
drag, startPoint x: 565, startPoint y: 198, endPoint x: 556, endPoint y: 201, distance: 9.8
click at [565, 198] on link "See detail" at bounding box center [585, 193] width 73 height 18
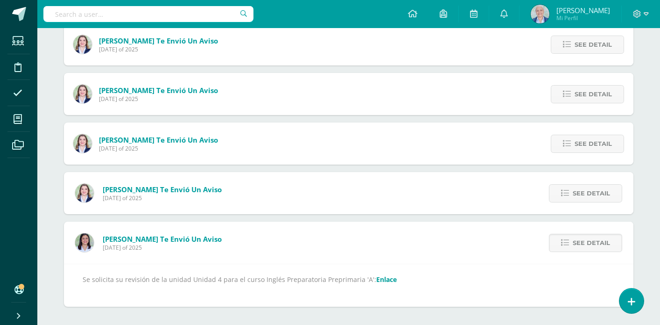
click at [378, 283] on link "Enlace" at bounding box center [386, 279] width 21 height 9
click at [595, 198] on span "See detail" at bounding box center [591, 192] width 37 height 17
click at [445, 278] on link "Enlace" at bounding box center [448, 279] width 21 height 9
click at [577, 192] on span "See detail" at bounding box center [593, 192] width 37 height 17
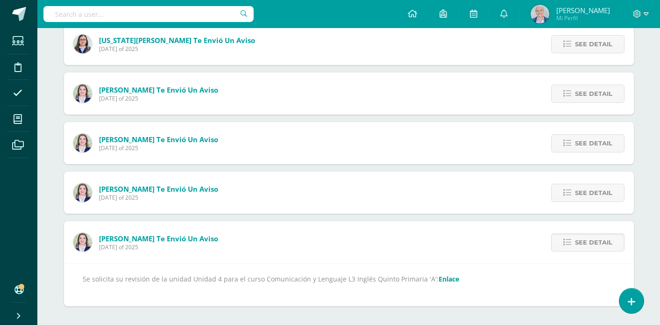
scroll to position [368, 0]
click at [438, 278] on link "Enlace" at bounding box center [448, 279] width 21 height 9
click at [576, 191] on span "See detail" at bounding box center [593, 192] width 37 height 17
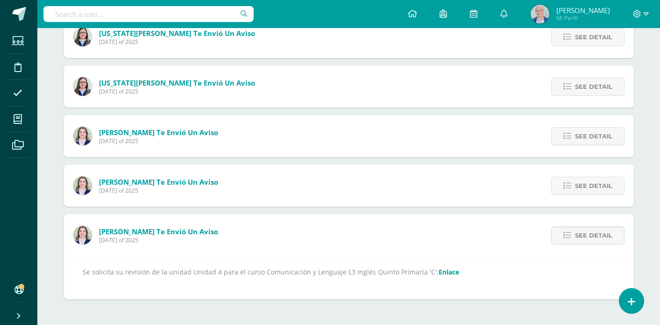
scroll to position [318, 0]
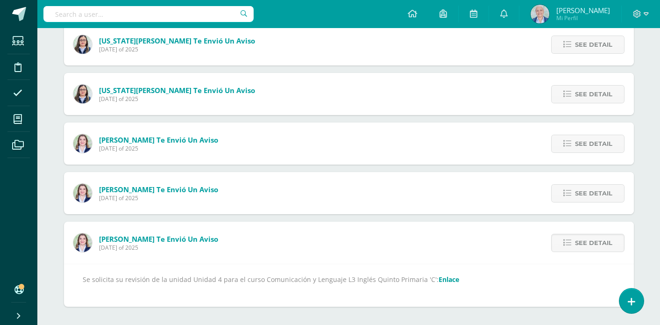
click at [438, 281] on link "Enlace" at bounding box center [448, 279] width 21 height 9
click at [576, 198] on span "See detail" at bounding box center [593, 192] width 37 height 17
click at [438, 280] on link "Enlace" at bounding box center [444, 279] width 21 height 9
click at [601, 185] on span "See detail" at bounding box center [593, 192] width 37 height 17
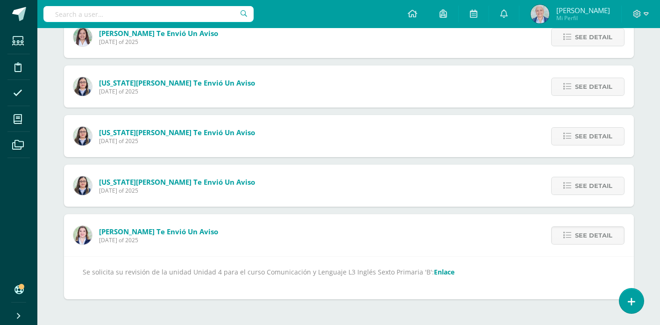
scroll to position [219, 0]
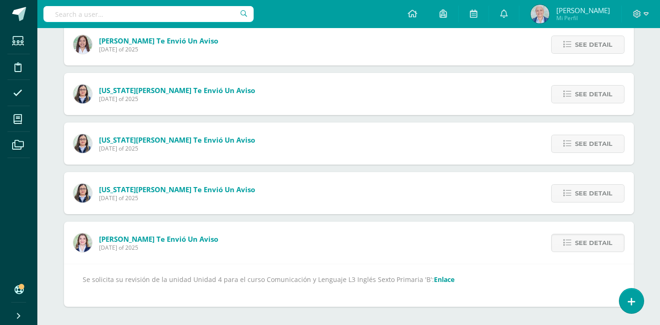
click at [440, 279] on link "Enlace" at bounding box center [444, 279] width 21 height 9
drag, startPoint x: 589, startPoint y: 194, endPoint x: 566, endPoint y: 194, distance: 23.4
click at [589, 194] on span "See detail" at bounding box center [593, 192] width 37 height 17
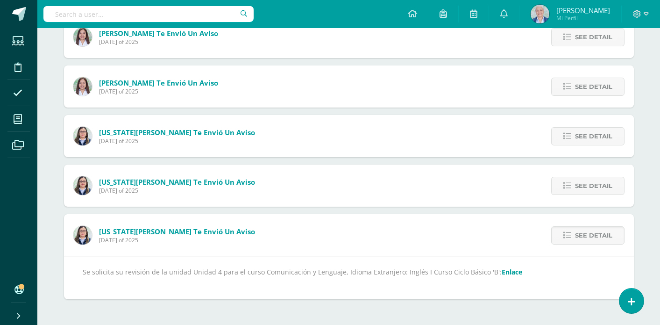
scroll to position [170, 0]
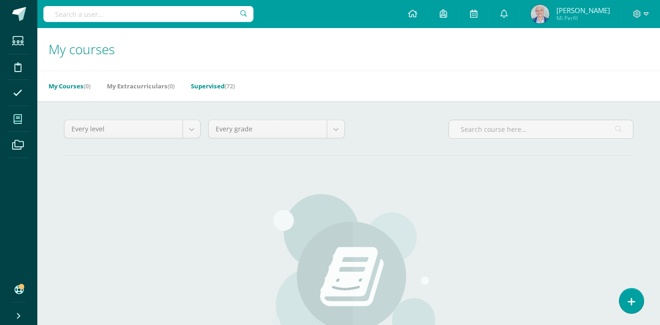
click at [231, 85] on span "(72)" at bounding box center [230, 86] width 10 height 8
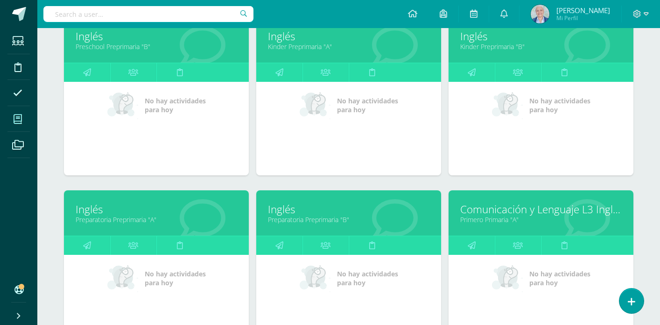
scroll to position [334, 0]
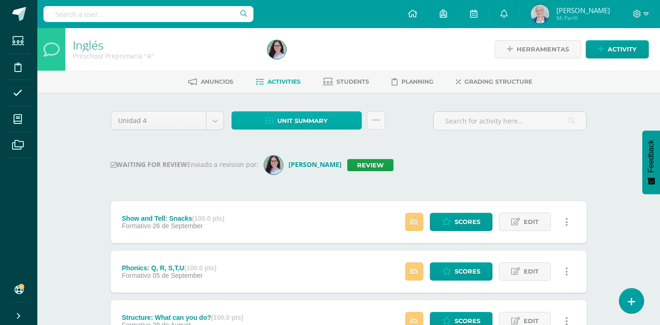
click at [276, 121] on link "Unit summary" at bounding box center [297, 120] width 130 height 18
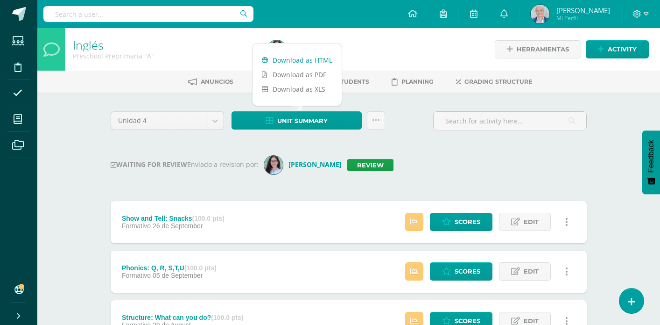
click at [268, 59] on icon at bounding box center [265, 60] width 7 height 7
click at [357, 168] on link "Review" at bounding box center [370, 165] width 46 height 12
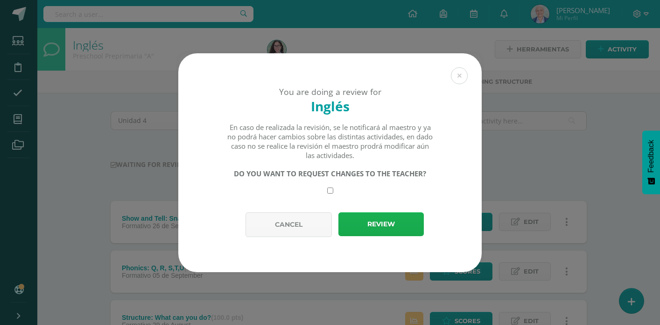
click at [359, 223] on button "Review" at bounding box center [381, 224] width 85 height 24
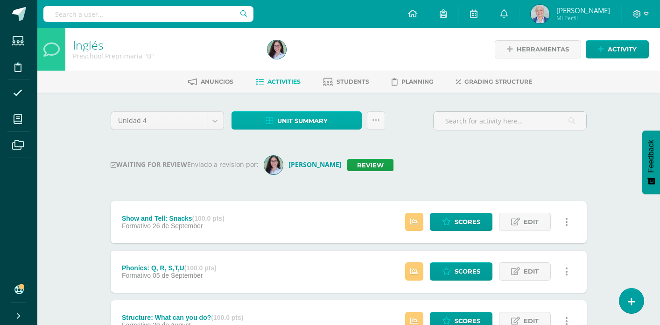
click at [303, 117] on span "Unit summary" at bounding box center [302, 120] width 50 height 17
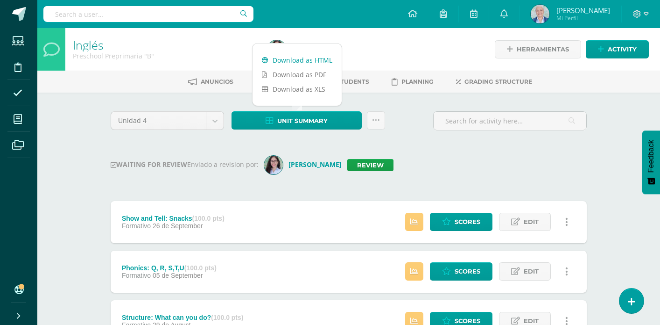
click at [297, 59] on link "Download as HTML" at bounding box center [297, 60] width 89 height 14
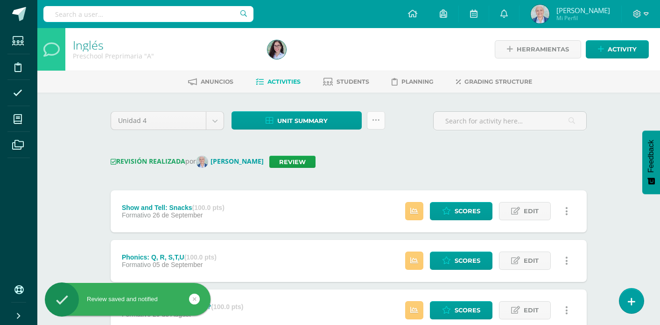
click at [375, 120] on icon at bounding box center [376, 120] width 8 height 8
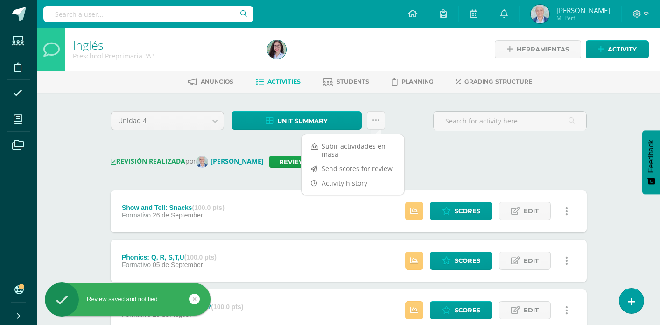
click at [356, 166] on link "Send scores for review" at bounding box center [353, 168] width 103 height 14
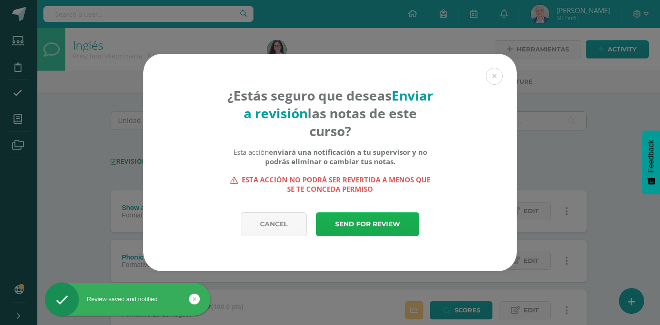
click at [370, 226] on link "Send for review" at bounding box center [367, 224] width 103 height 24
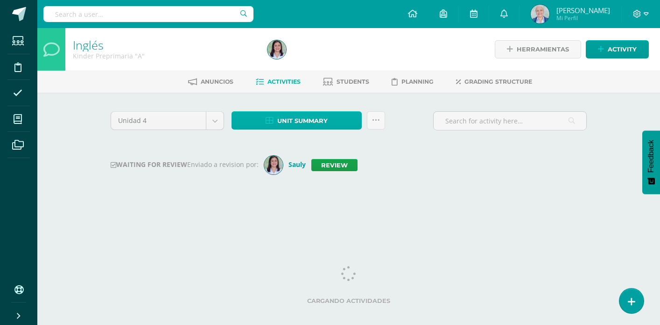
click at [322, 116] on span "Unit summary" at bounding box center [302, 120] width 50 height 17
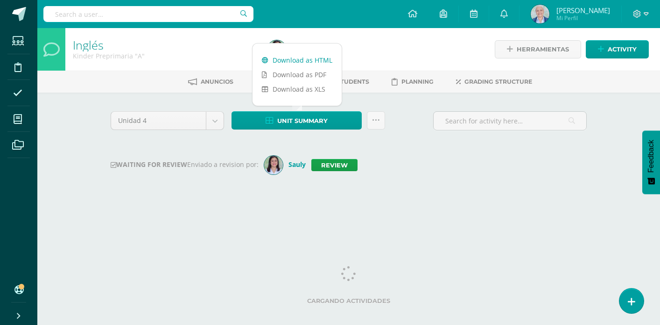
click at [318, 63] on link "Download as HTML" at bounding box center [297, 60] width 89 height 14
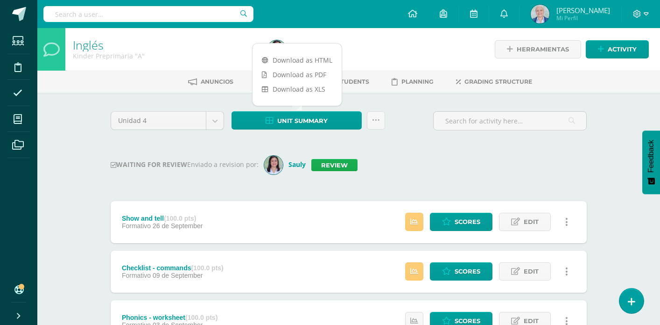
click at [333, 162] on link "Review" at bounding box center [334, 165] width 46 height 12
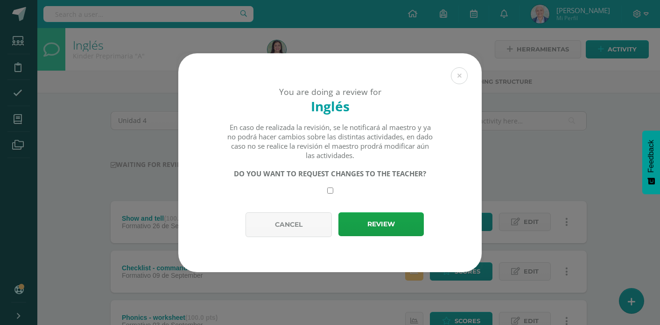
drag, startPoint x: 373, startPoint y: 219, endPoint x: 364, endPoint y: 204, distance: 17.6
click at [373, 218] on button "Review" at bounding box center [381, 224] width 85 height 24
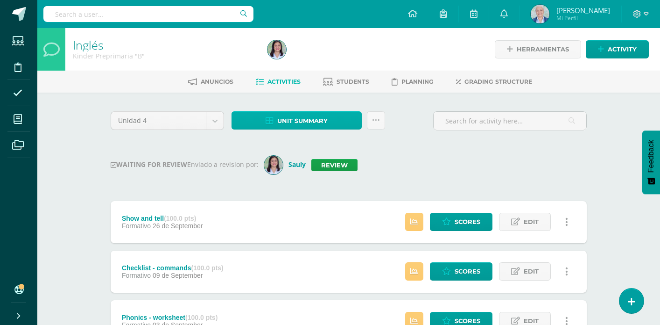
click at [325, 122] on span "Unit summary" at bounding box center [302, 120] width 50 height 17
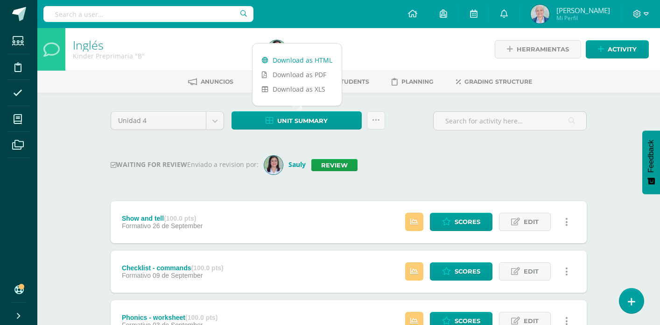
click at [301, 62] on link "Download as HTML" at bounding box center [297, 60] width 89 height 14
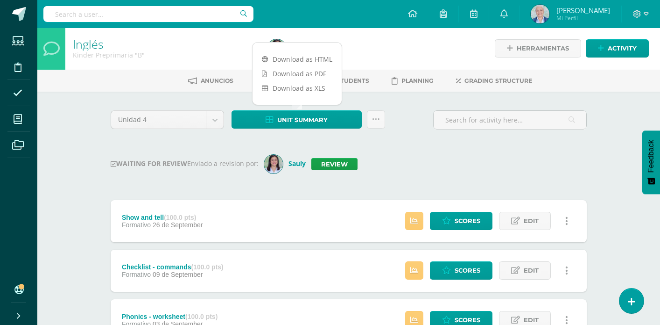
click at [340, 166] on link "Review" at bounding box center [334, 164] width 46 height 12
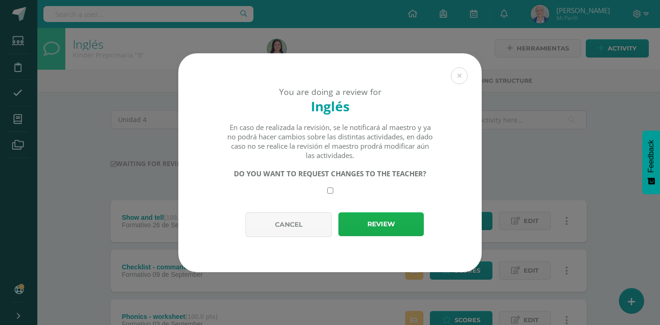
click at [370, 217] on button "Review" at bounding box center [381, 224] width 85 height 24
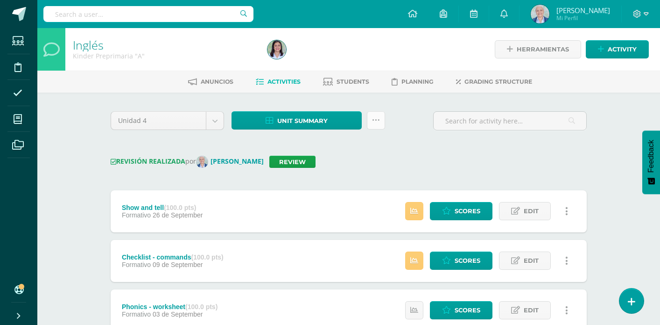
click at [378, 124] on link at bounding box center [376, 120] width 18 height 18
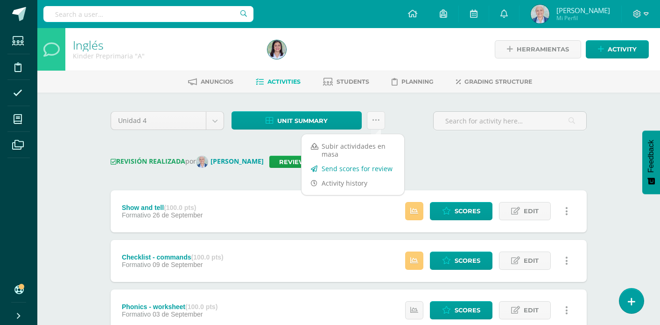
click at [356, 168] on link "Send scores for review" at bounding box center [353, 168] width 103 height 14
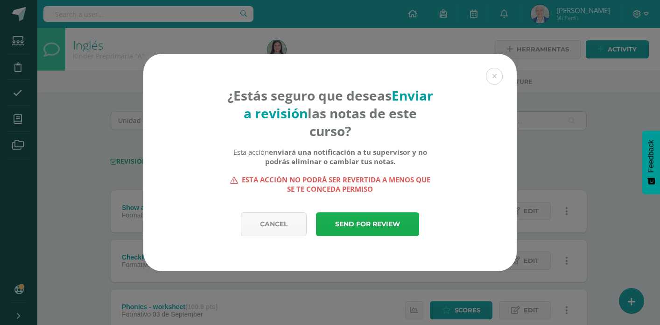
click at [354, 224] on link "Send for review" at bounding box center [367, 224] width 103 height 24
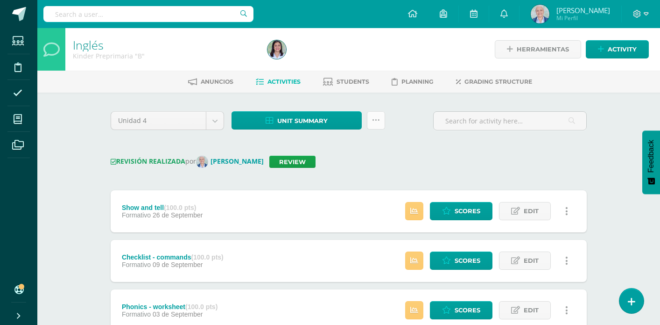
click at [376, 127] on link at bounding box center [376, 120] width 18 height 18
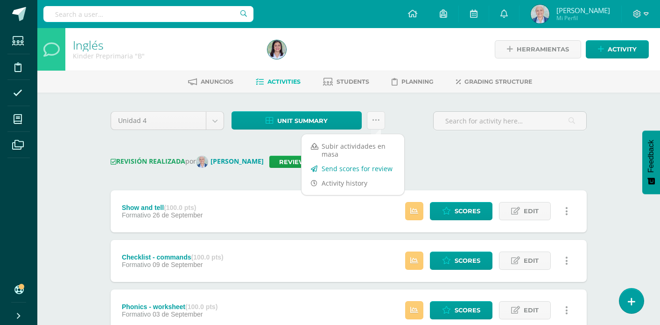
click at [361, 171] on link "Send scores for review" at bounding box center [353, 168] width 103 height 14
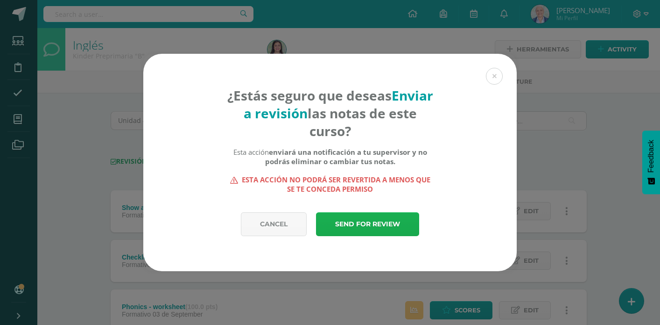
click at [370, 219] on link "Send for review" at bounding box center [367, 224] width 103 height 24
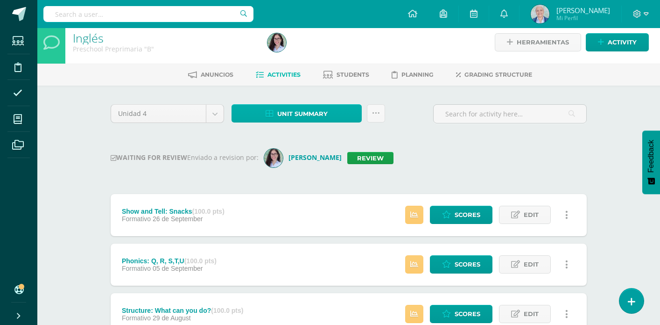
click at [299, 120] on span "Unit summary" at bounding box center [302, 113] width 50 height 17
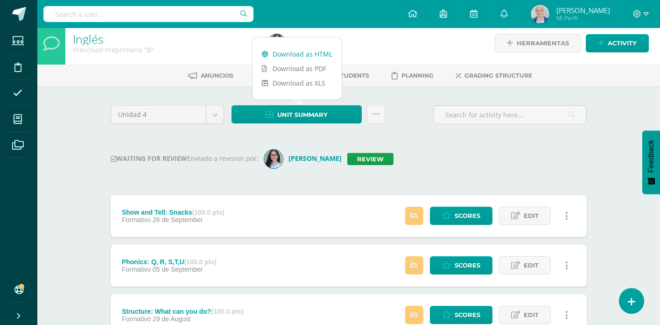
click at [299, 51] on link "Download as HTML" at bounding box center [297, 54] width 89 height 14
click at [372, 158] on link "Review" at bounding box center [370, 159] width 46 height 12
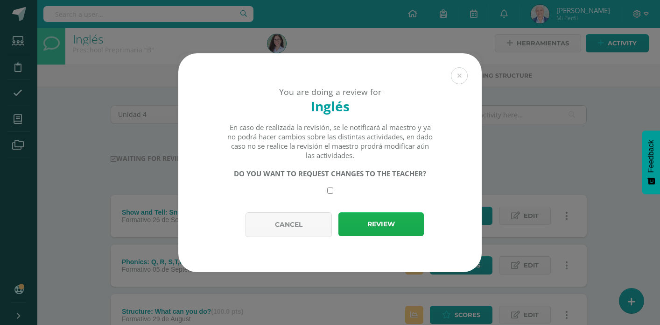
click at [357, 228] on button "Review" at bounding box center [381, 224] width 85 height 24
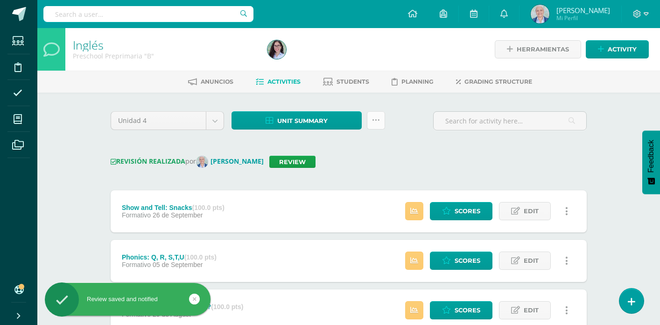
click at [382, 119] on link at bounding box center [376, 120] width 18 height 18
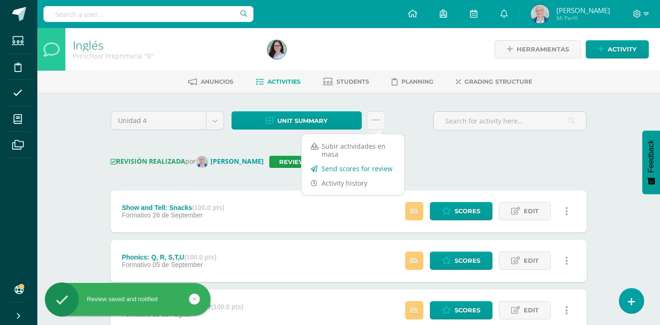
click at [368, 167] on link "Send scores for review" at bounding box center [353, 168] width 103 height 14
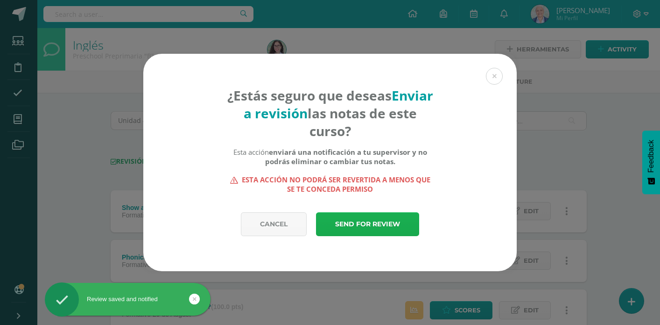
click at [387, 226] on link "Send for review" at bounding box center [367, 224] width 103 height 24
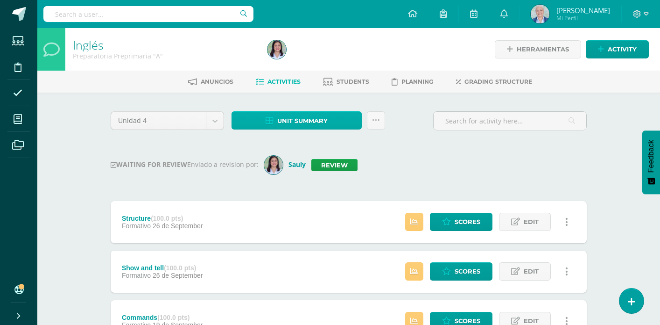
click at [315, 127] on span "Unit summary" at bounding box center [302, 120] width 50 height 17
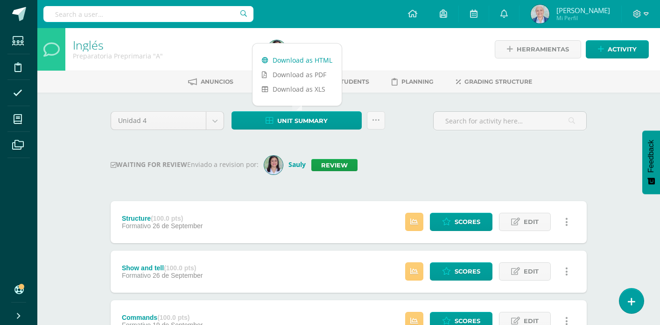
click at [313, 64] on link "Download as HTML" at bounding box center [297, 60] width 89 height 14
click at [308, 62] on link "Download as HTML" at bounding box center [297, 60] width 89 height 14
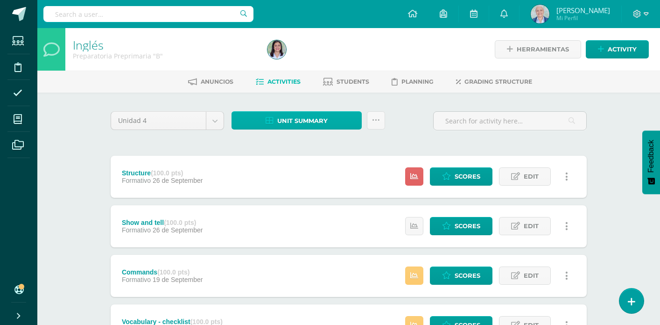
click at [320, 117] on span "Unit summary" at bounding box center [302, 120] width 50 height 17
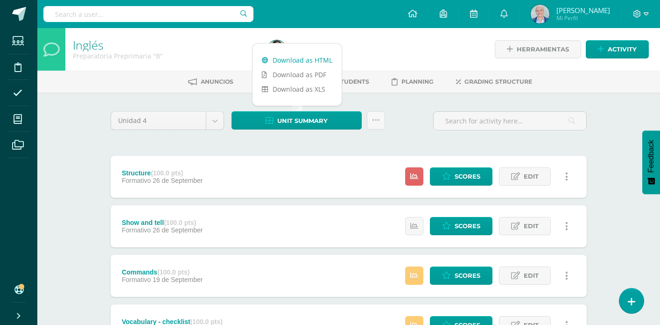
click at [309, 57] on link "Download as HTML" at bounding box center [297, 60] width 89 height 14
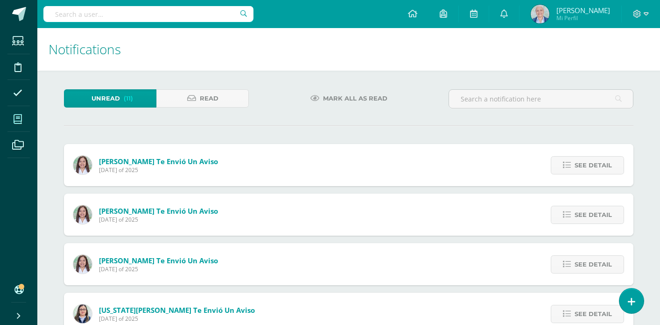
click at [15, 119] on icon at bounding box center [18, 118] width 8 height 9
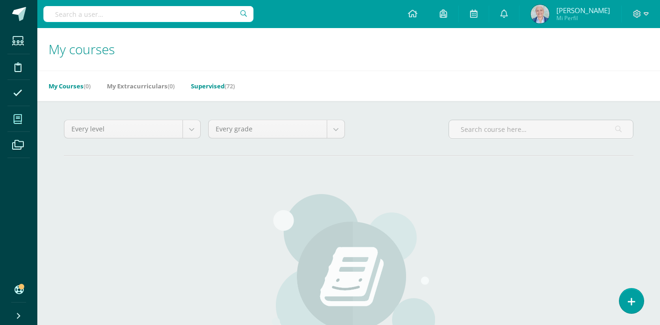
click at [216, 87] on link "Supervised (72)" at bounding box center [213, 85] width 44 height 15
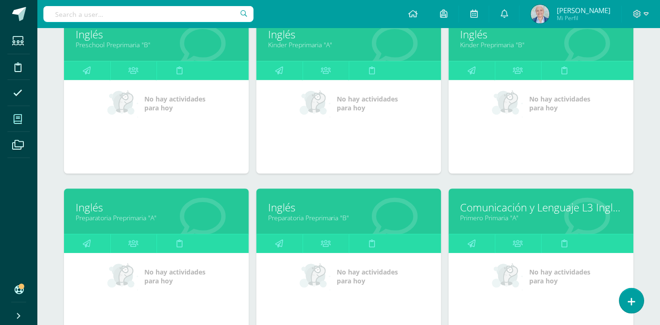
scroll to position [333, 0]
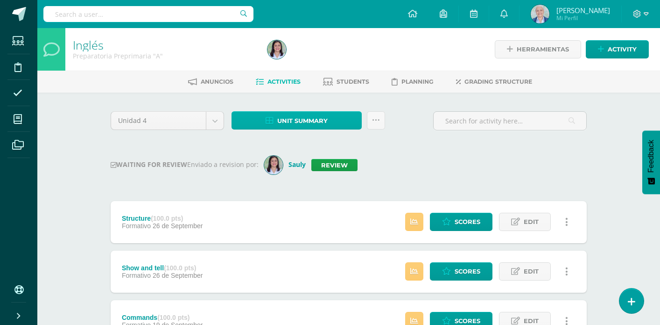
drag, startPoint x: 310, startPoint y: 122, endPoint x: 307, endPoint y: 111, distance: 11.9
click at [310, 122] on span "Unit summary" at bounding box center [302, 120] width 50 height 17
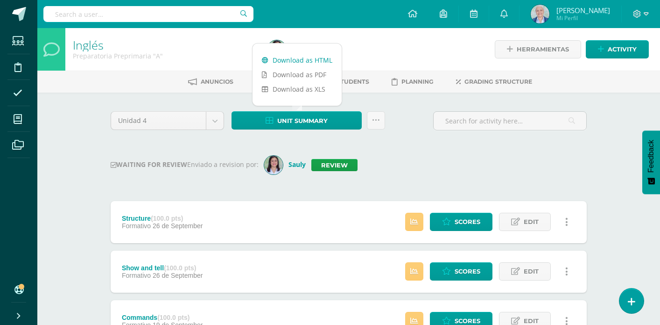
click at [309, 61] on link "Download as HTML" at bounding box center [297, 60] width 89 height 14
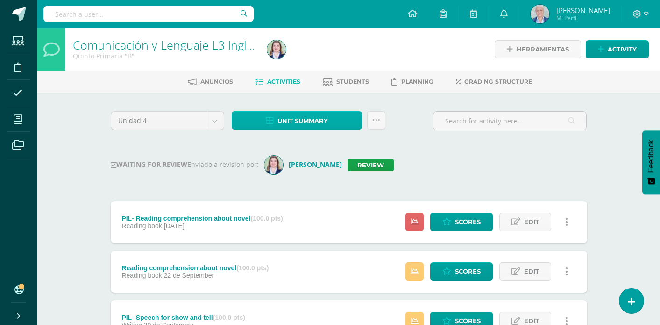
click at [284, 122] on span "Unit summary" at bounding box center [302, 120] width 50 height 17
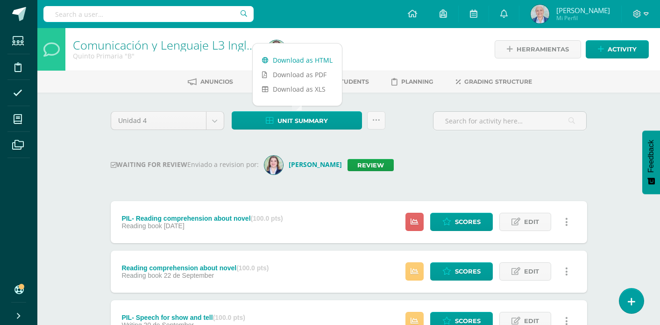
click at [290, 60] on link "Download as HTML" at bounding box center [297, 60] width 89 height 14
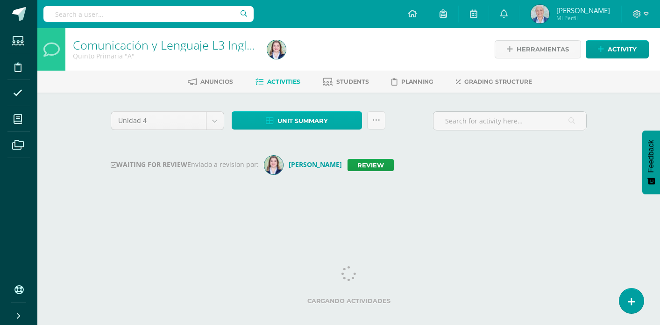
click at [300, 126] on span "Unit summary" at bounding box center [302, 120] width 50 height 17
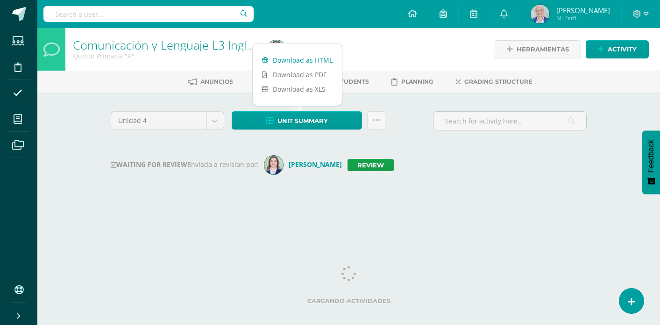
click at [298, 60] on link "Download as HTML" at bounding box center [297, 60] width 89 height 14
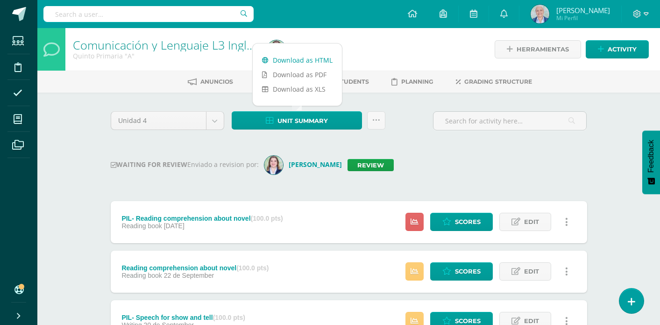
click at [289, 64] on link "Download as HTML" at bounding box center [297, 60] width 89 height 14
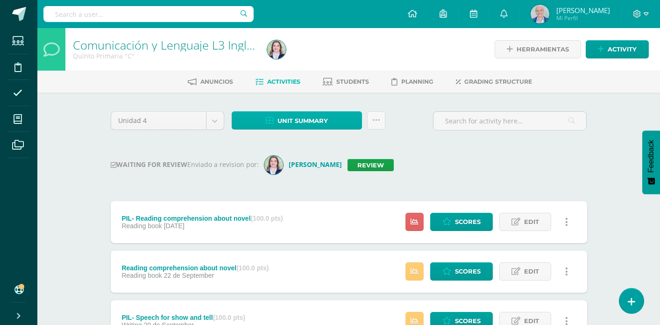
click at [312, 117] on span "Unit summary" at bounding box center [302, 120] width 50 height 17
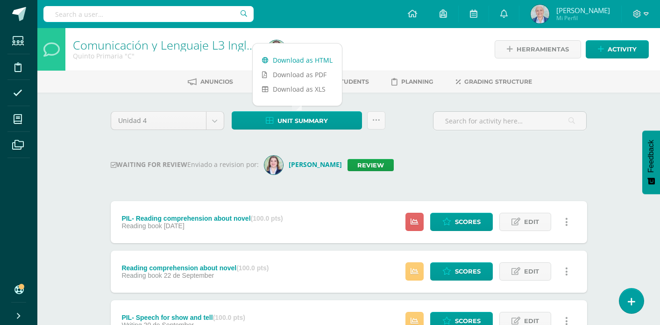
click at [316, 62] on link "Download as HTML" at bounding box center [297, 60] width 89 height 14
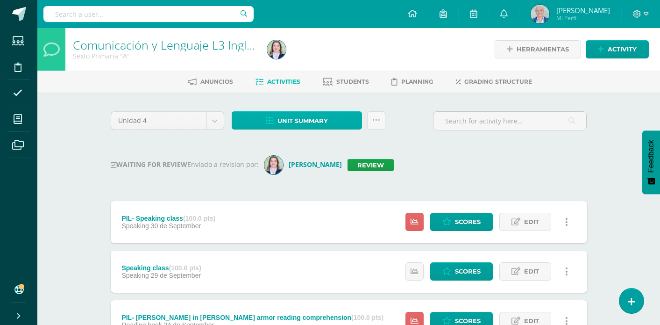
click at [268, 121] on icon at bounding box center [270, 121] width 8 height 8
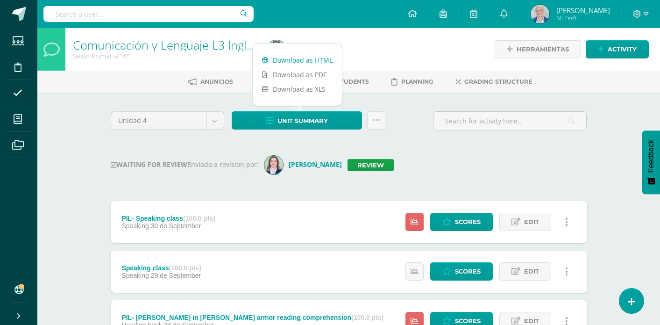
click at [278, 56] on link "Download as HTML" at bounding box center [297, 60] width 89 height 14
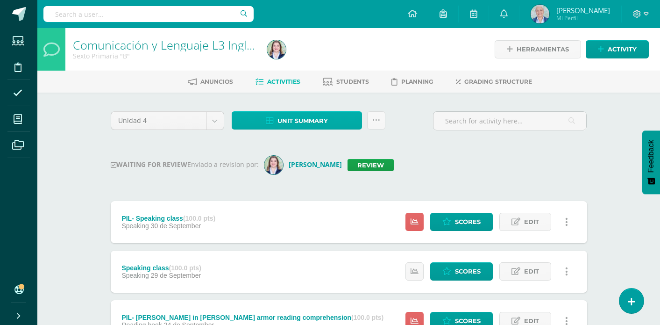
click at [306, 118] on span "Unit summary" at bounding box center [302, 120] width 50 height 17
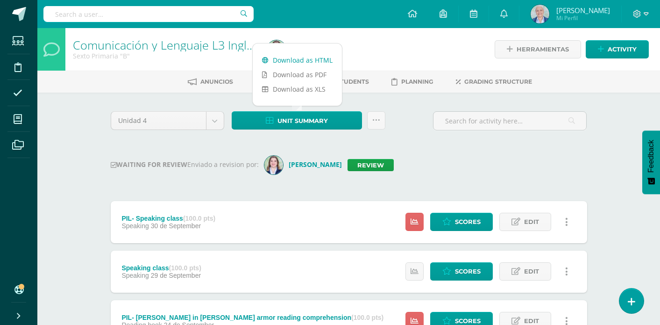
click at [313, 62] on link "Download as HTML" at bounding box center [297, 60] width 89 height 14
click at [316, 61] on link "Download as HTML" at bounding box center [297, 60] width 89 height 14
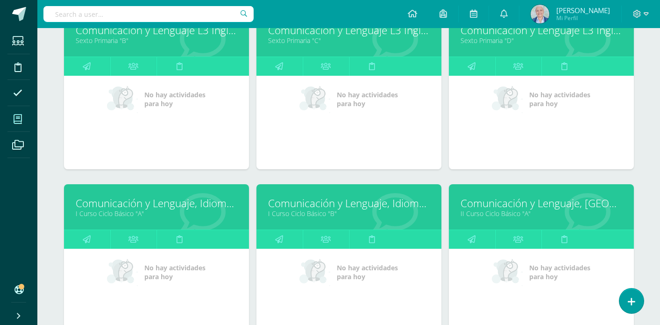
scroll to position [1548, 0]
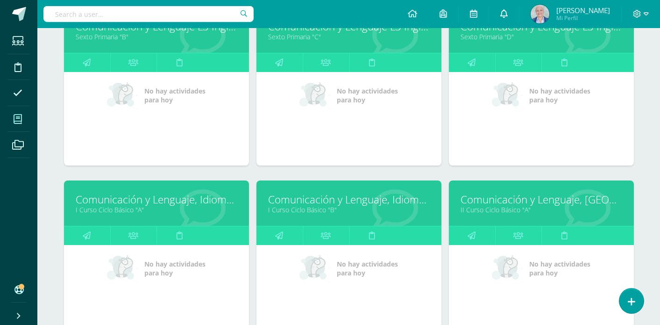
click at [519, 14] on link at bounding box center [504, 14] width 30 height 28
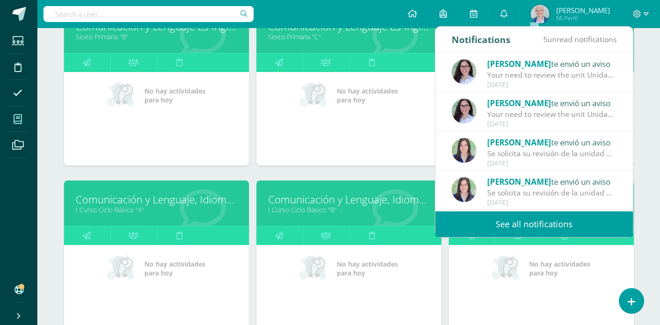
click at [549, 228] on link "See all notifications" at bounding box center [534, 224] width 198 height 26
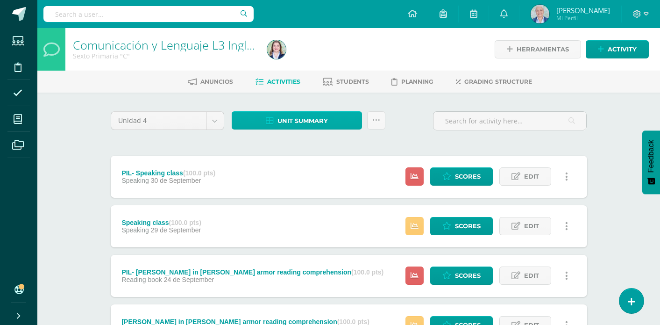
click at [272, 120] on icon at bounding box center [270, 121] width 8 height 8
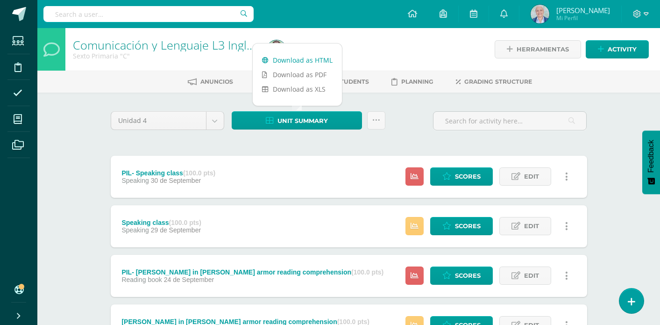
click at [280, 62] on link "Download as HTML" at bounding box center [297, 60] width 89 height 14
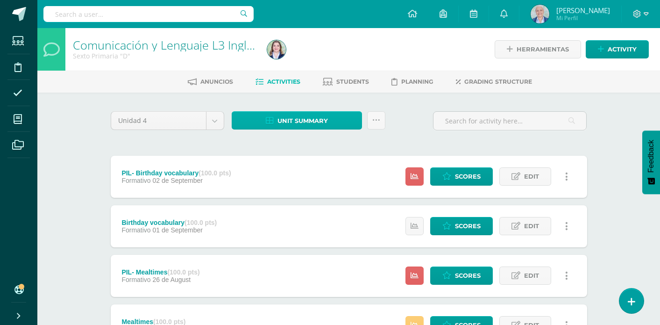
click at [327, 121] on span "Unit summary" at bounding box center [302, 120] width 50 height 17
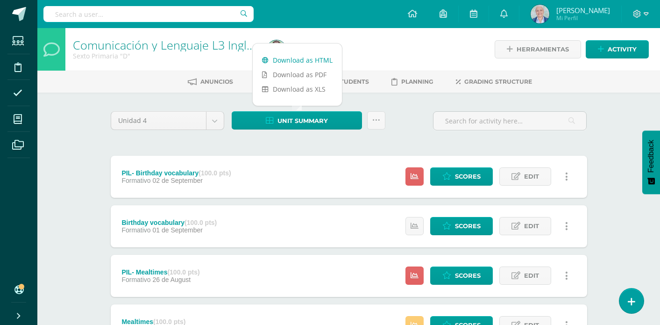
click at [326, 57] on link "Download as HTML" at bounding box center [297, 60] width 89 height 14
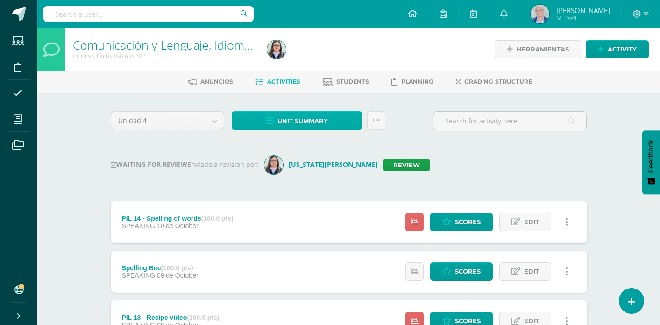
click at [314, 123] on span "Unit summary" at bounding box center [302, 120] width 50 height 17
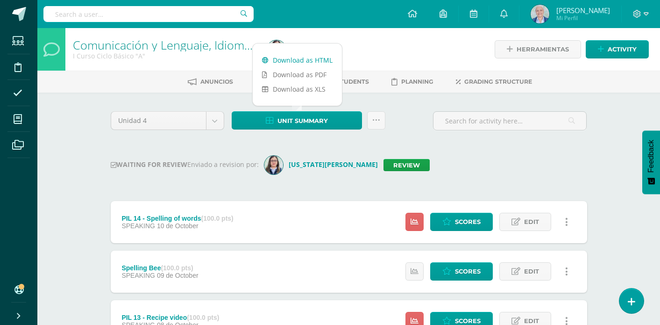
click at [309, 61] on link "Download as HTML" at bounding box center [297, 60] width 89 height 14
click at [299, 59] on link "Download as HTML" at bounding box center [297, 60] width 89 height 14
click at [383, 167] on link "Review" at bounding box center [406, 165] width 46 height 12
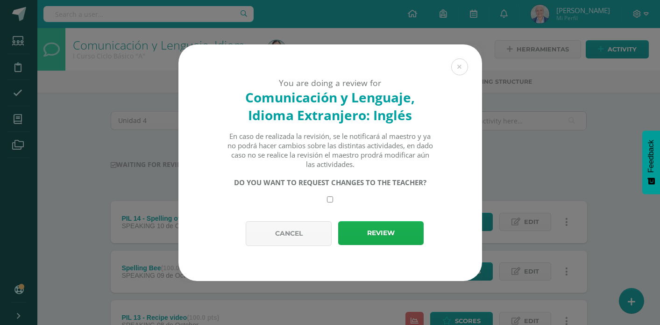
click at [370, 228] on button "Review" at bounding box center [380, 233] width 85 height 24
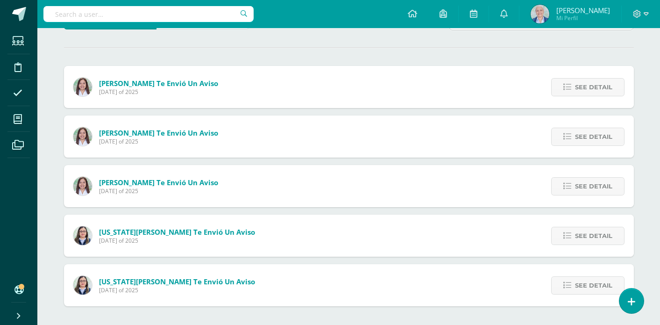
scroll to position [78, 0]
drag, startPoint x: 593, startPoint y: 288, endPoint x: 584, endPoint y: 288, distance: 8.9
click at [593, 288] on span "See detail" at bounding box center [593, 284] width 37 height 17
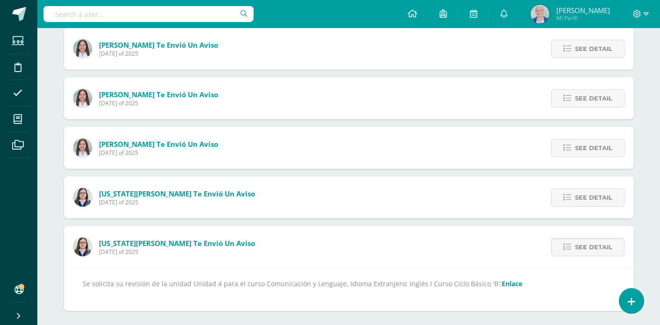
scroll to position [118, 0]
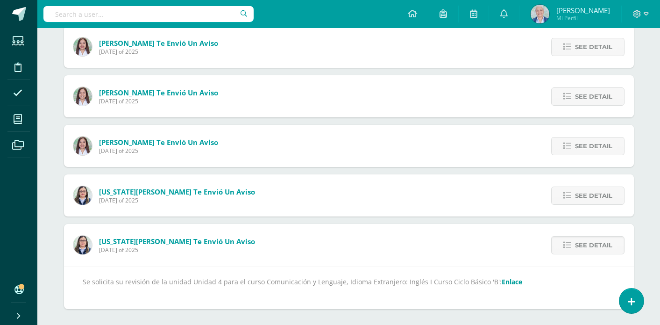
click at [502, 282] on link "Enlace" at bounding box center [512, 281] width 21 height 9
click at [569, 194] on icon at bounding box center [567, 195] width 8 height 8
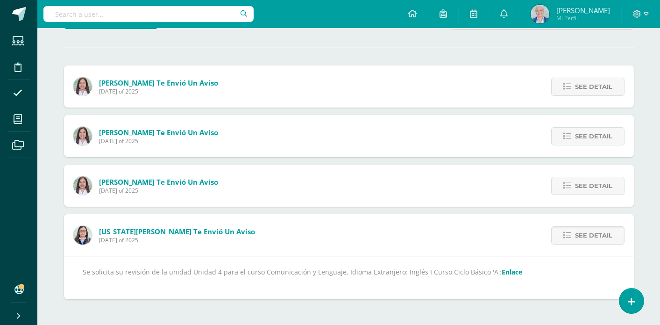
scroll to position [71, 0]
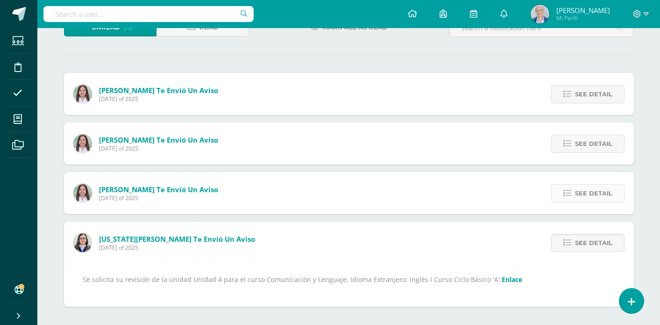
click at [568, 191] on icon at bounding box center [567, 193] width 8 height 8
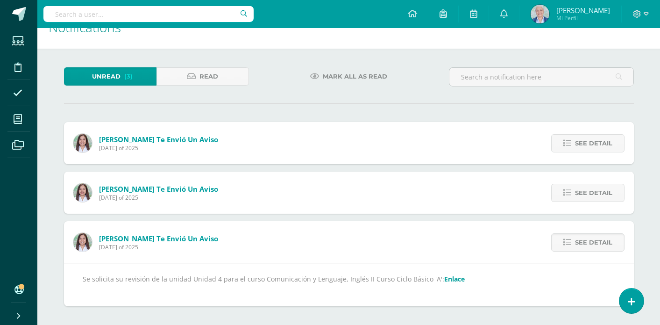
scroll to position [21, 0]
click at [444, 277] on link "Enlace" at bounding box center [454, 279] width 21 height 9
click at [562, 188] on link "See detail" at bounding box center [587, 193] width 73 height 18
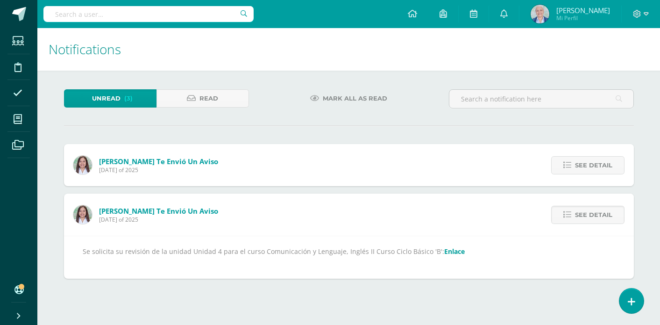
scroll to position [0, 0]
click at [444, 254] on link "Enlace" at bounding box center [454, 251] width 21 height 9
click at [582, 165] on span "See detail" at bounding box center [593, 164] width 37 height 17
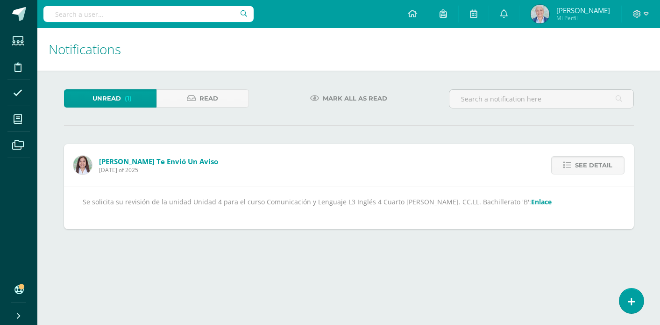
click at [531, 202] on link "Enlace" at bounding box center [541, 201] width 21 height 9
click at [19, 124] on span at bounding box center [17, 118] width 21 height 21
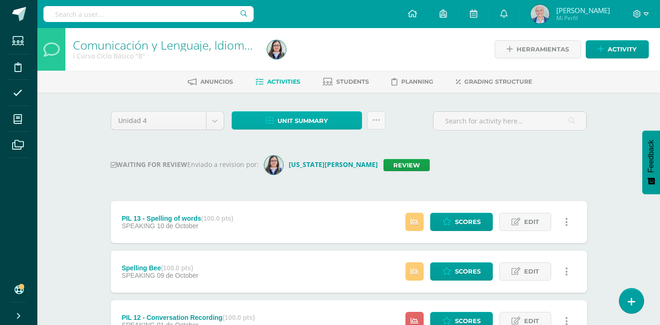
click at [299, 127] on span "Unit summary" at bounding box center [302, 120] width 50 height 17
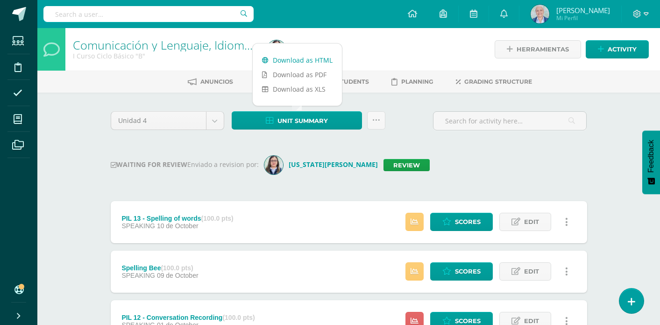
click at [294, 55] on link "Download as HTML" at bounding box center [297, 60] width 89 height 14
click at [383, 167] on link "Review" at bounding box center [406, 165] width 46 height 12
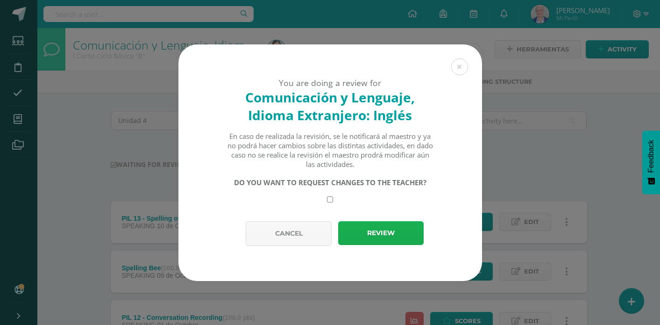
click at [388, 235] on button "Review" at bounding box center [380, 233] width 85 height 24
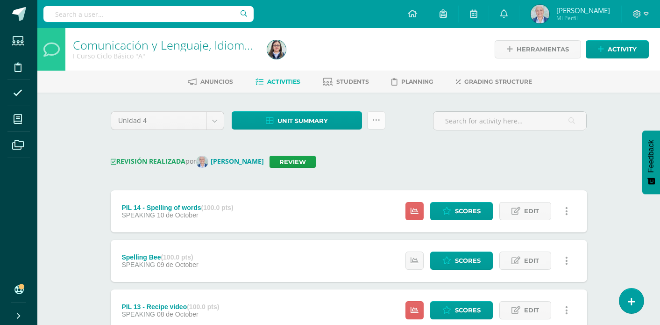
click at [375, 126] on link at bounding box center [376, 120] width 18 height 18
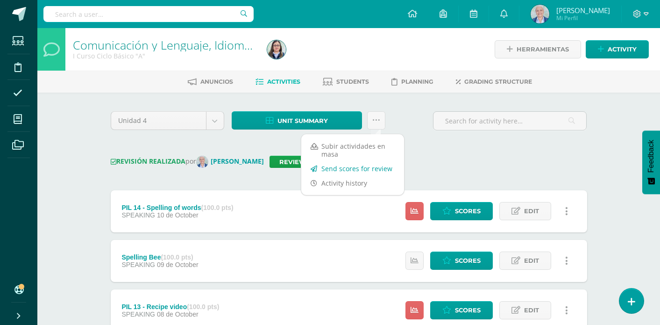
click at [355, 166] on link "Send scores for review" at bounding box center [352, 168] width 103 height 14
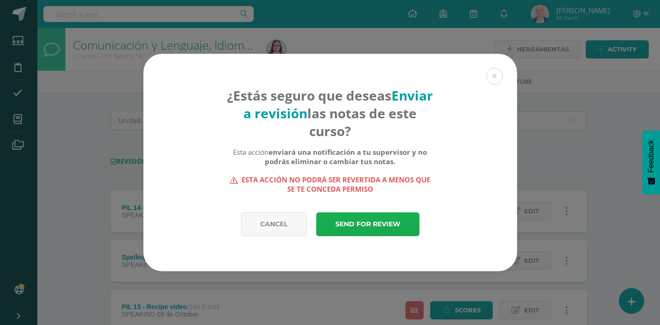
click at [365, 219] on link "Send for review" at bounding box center [367, 224] width 103 height 24
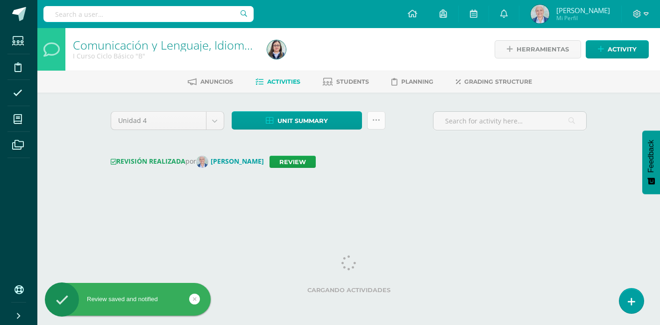
click at [379, 124] on link at bounding box center [376, 120] width 18 height 18
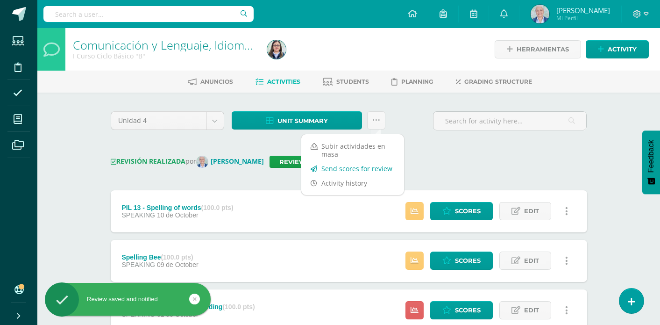
click at [364, 168] on link "Send scores for review" at bounding box center [352, 168] width 103 height 14
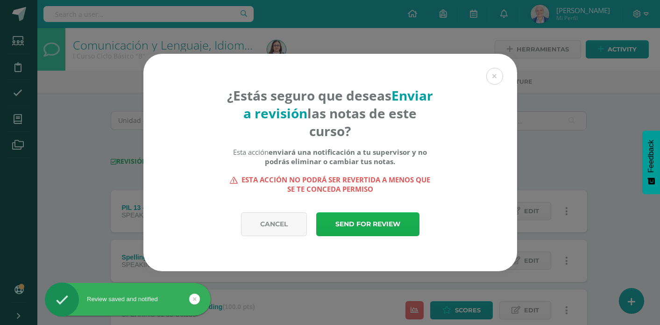
click at [369, 221] on link "Send for review" at bounding box center [367, 224] width 103 height 24
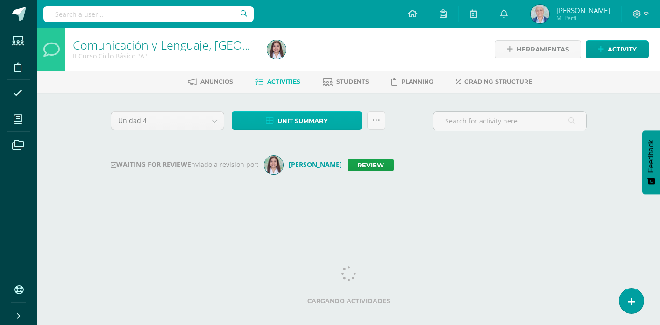
click at [285, 123] on span "Unit summary" at bounding box center [302, 120] width 50 height 17
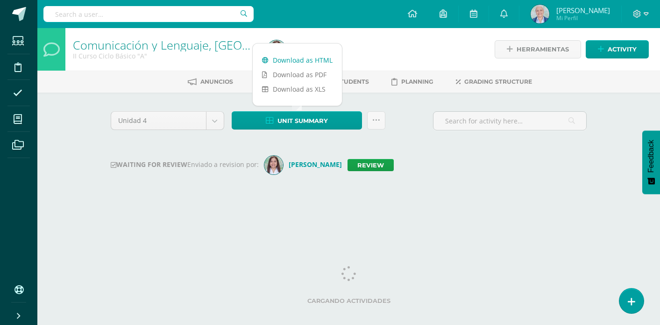
click at [275, 59] on link "Download as HTML" at bounding box center [297, 60] width 89 height 14
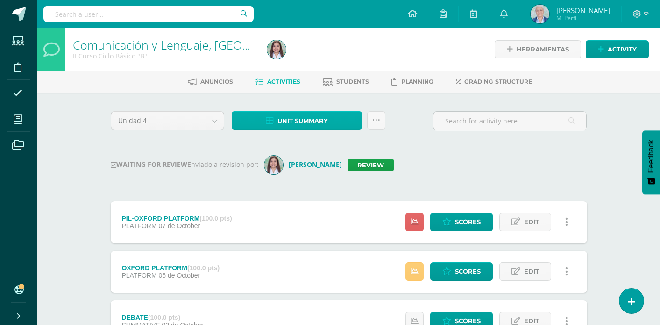
drag, startPoint x: 316, startPoint y: 122, endPoint x: 311, endPoint y: 117, distance: 7.6
click at [316, 122] on span "Unit summary" at bounding box center [302, 120] width 50 height 17
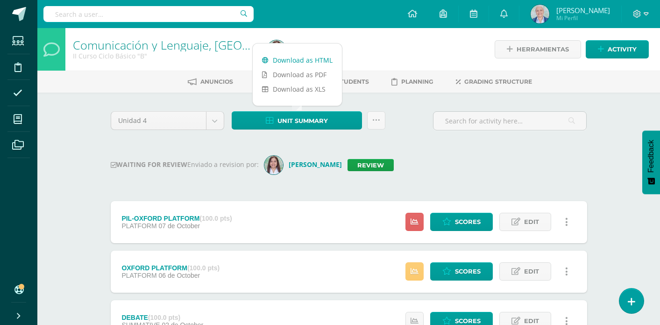
click at [284, 60] on link "Download as HTML" at bounding box center [297, 60] width 89 height 14
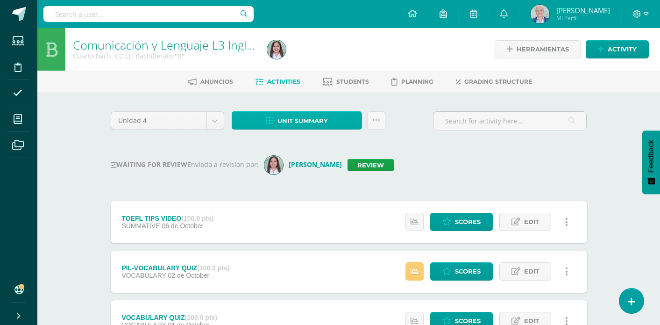
click at [309, 120] on span "Unit summary" at bounding box center [302, 120] width 50 height 17
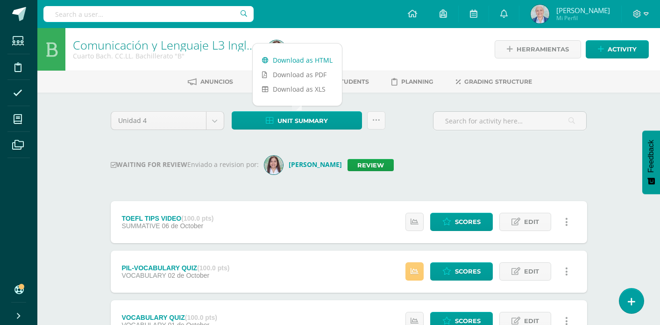
click at [309, 56] on link "Download as HTML" at bounding box center [297, 60] width 89 height 14
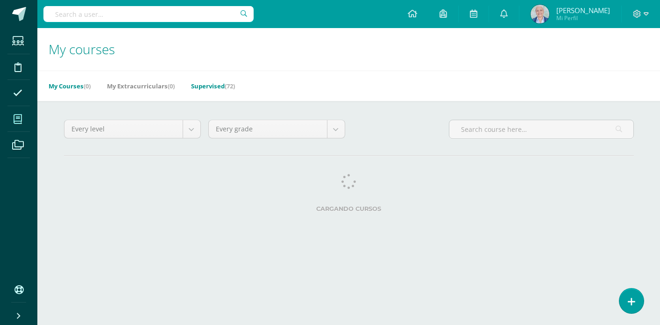
click at [218, 87] on link "Supervised (72)" at bounding box center [213, 85] width 44 height 15
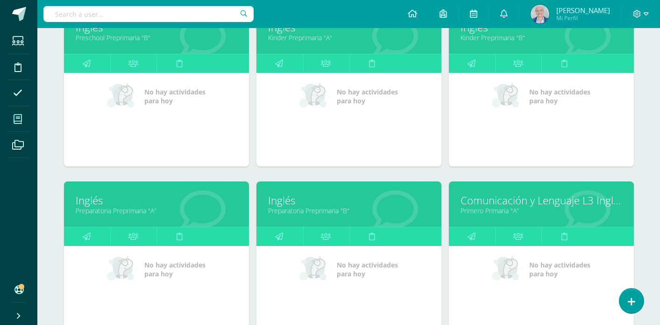
scroll to position [346, 0]
